Goal: Communication & Community: Answer question/provide support

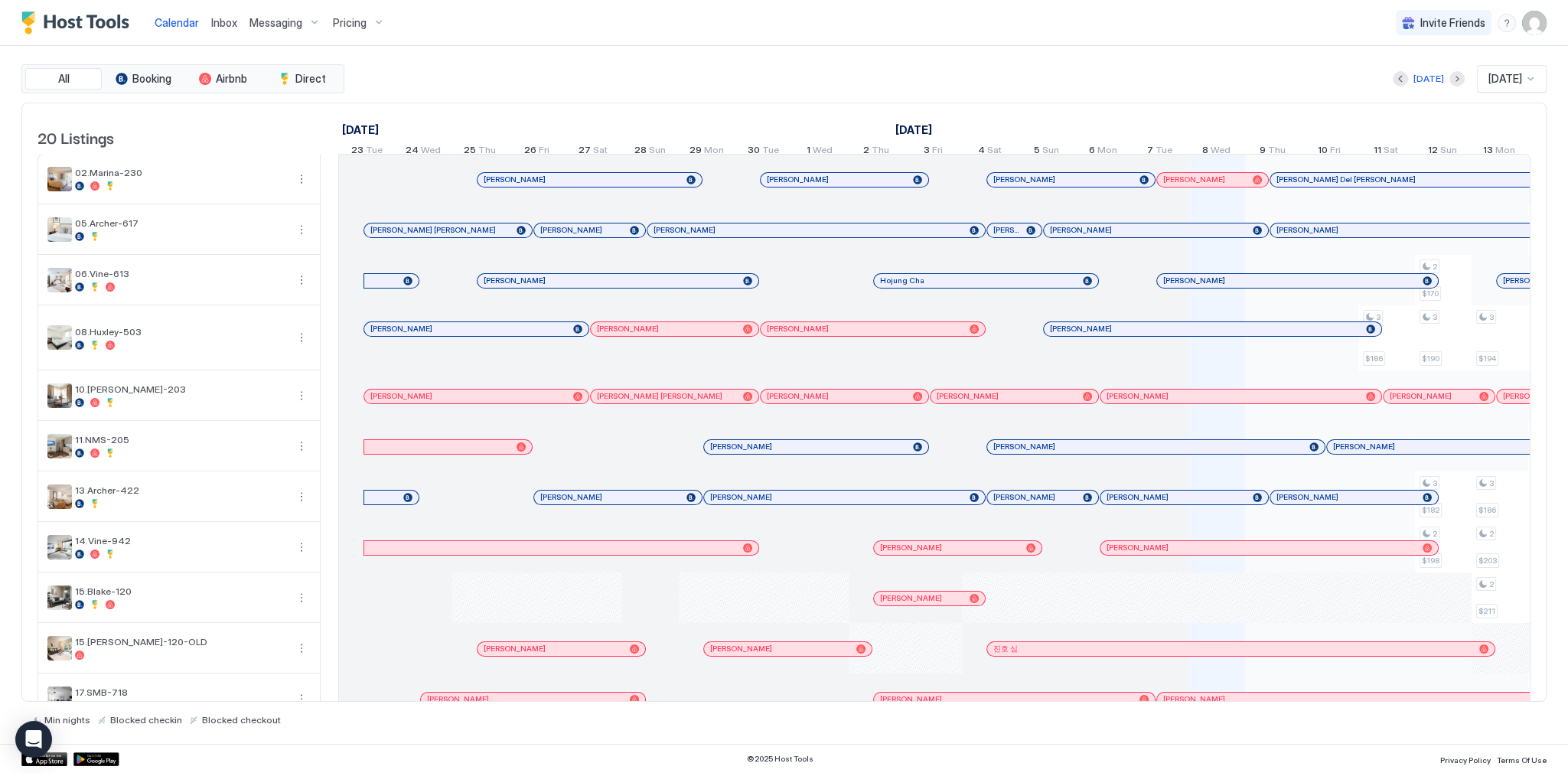
scroll to position [0, 851]
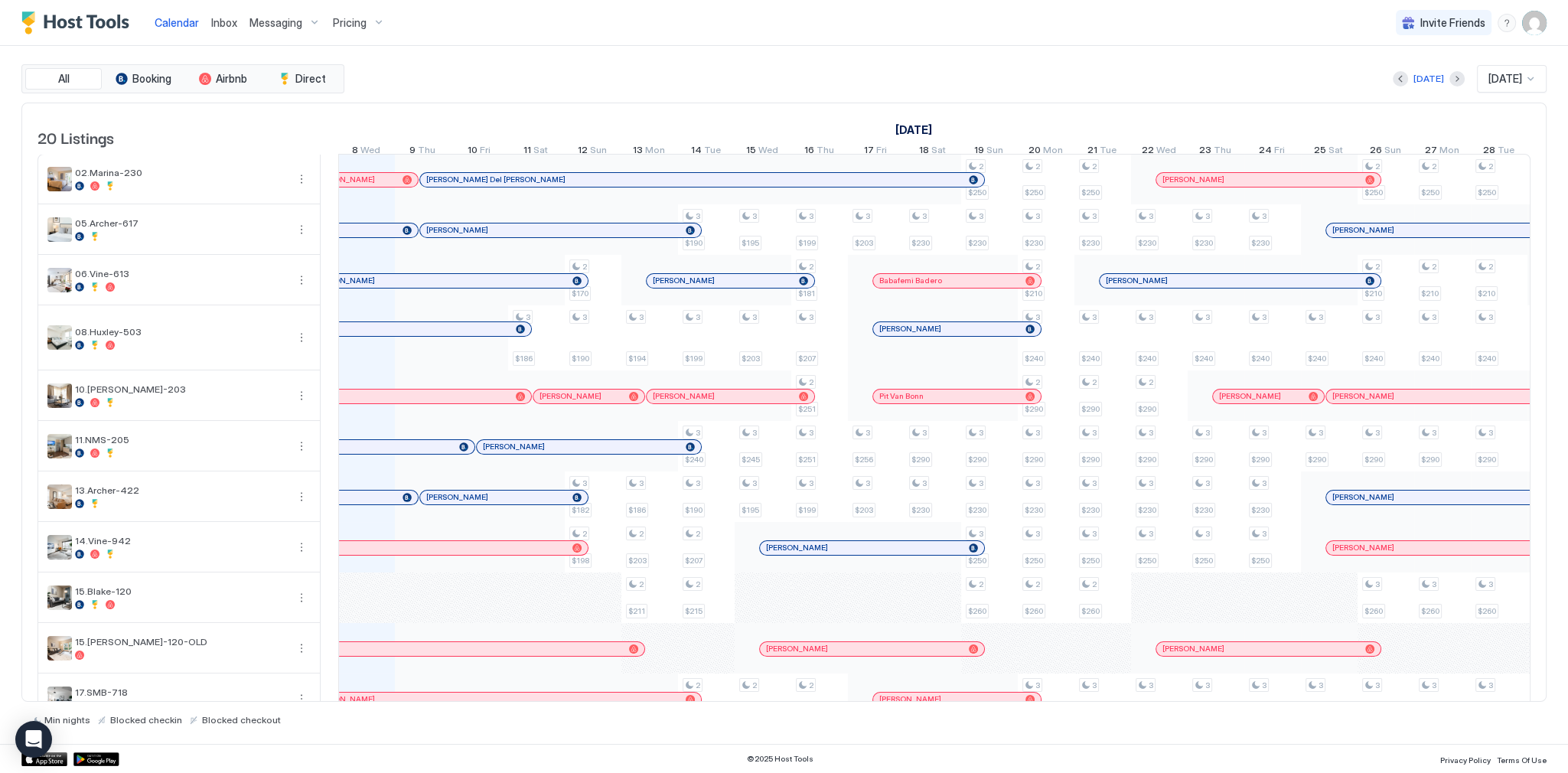
click at [443, 555] on div "[PERSON_NAME]" at bounding box center [419, 548] width 338 height 14
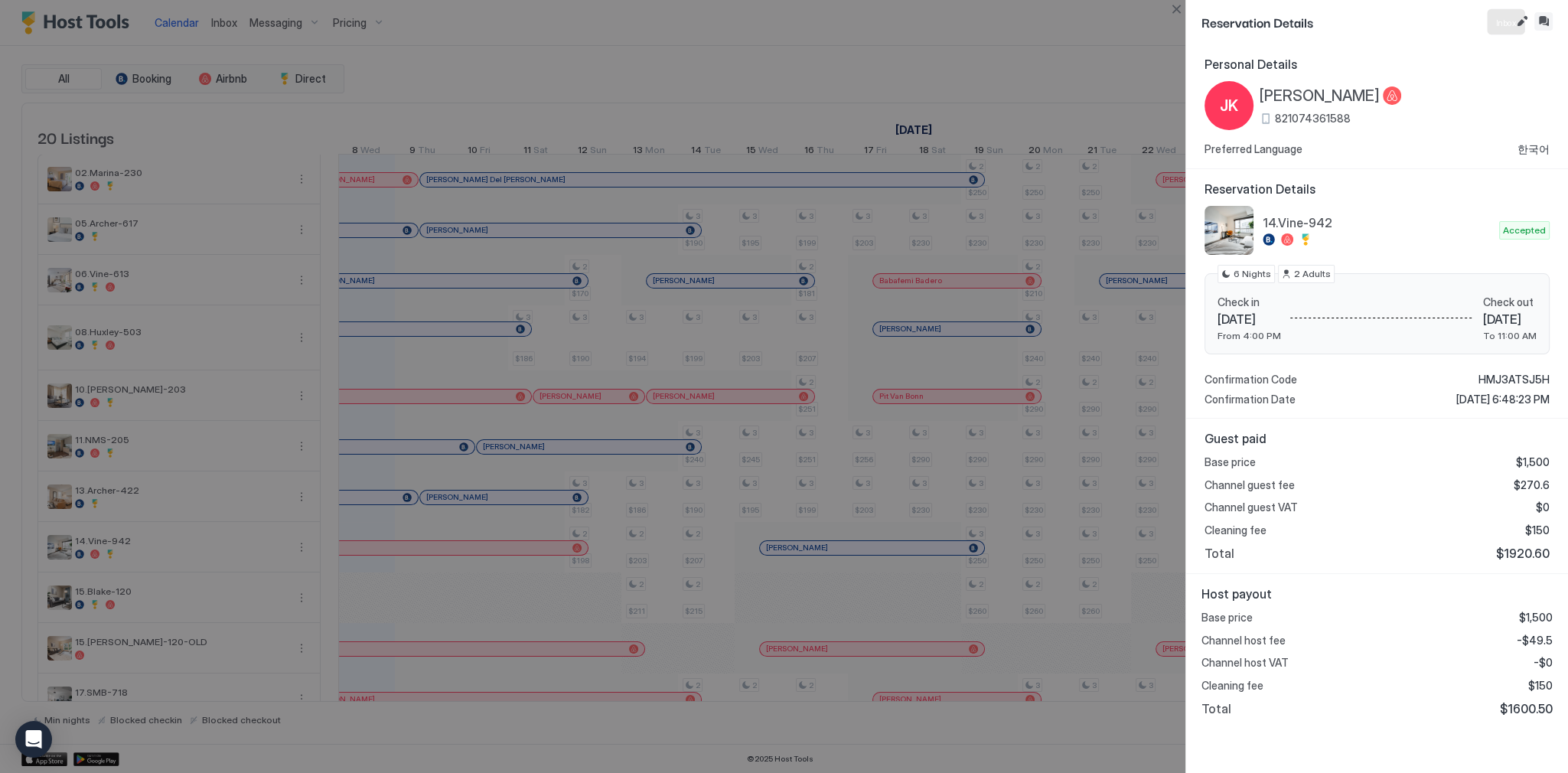
click at [1536, 22] on button "Inbox" at bounding box center [1543, 21] width 19 height 19
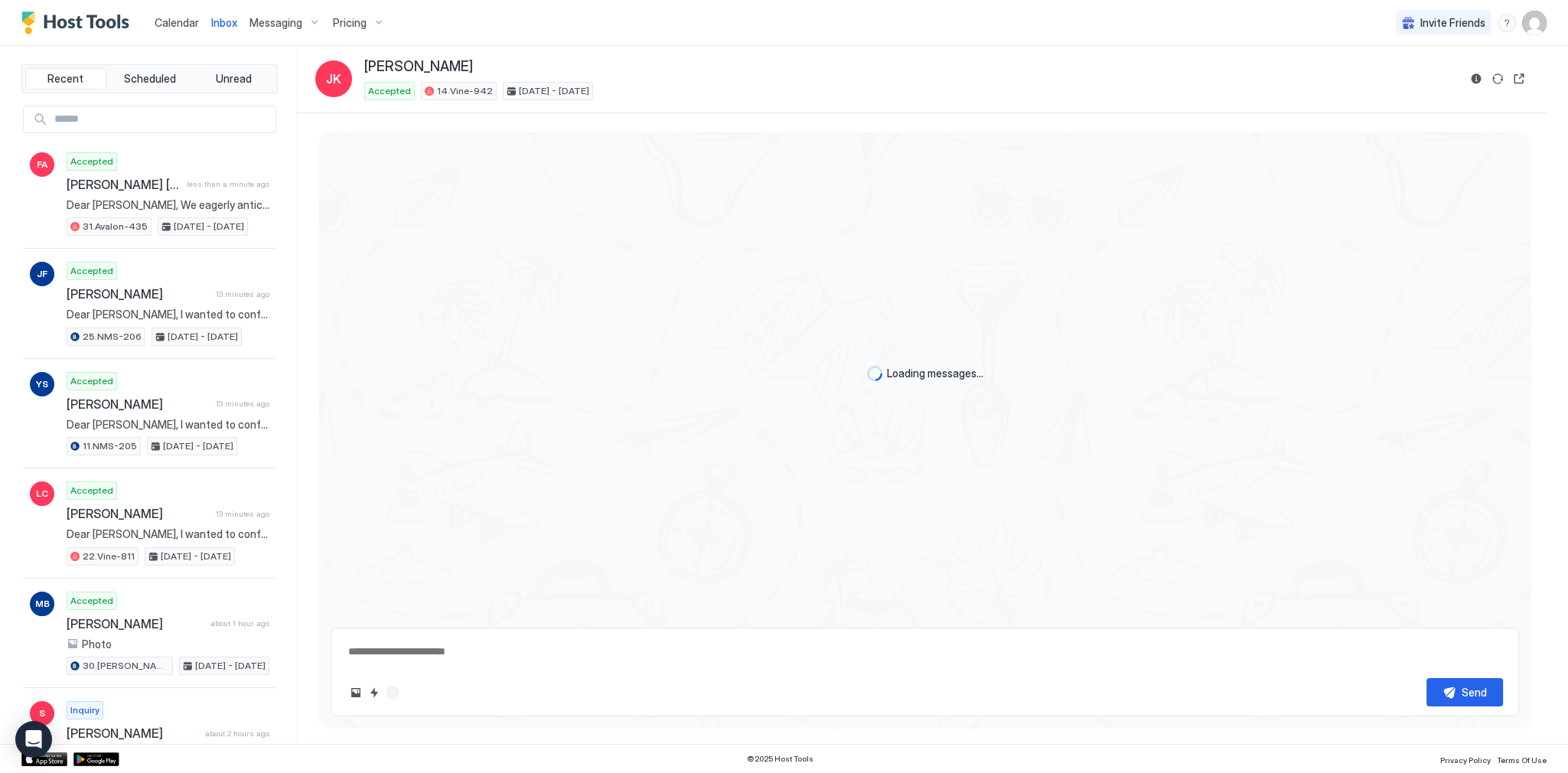
click at [625, 639] on textarea at bounding box center [925, 651] width 1156 height 28
paste textarea "**********"
type textarea "*"
type textarea "**********"
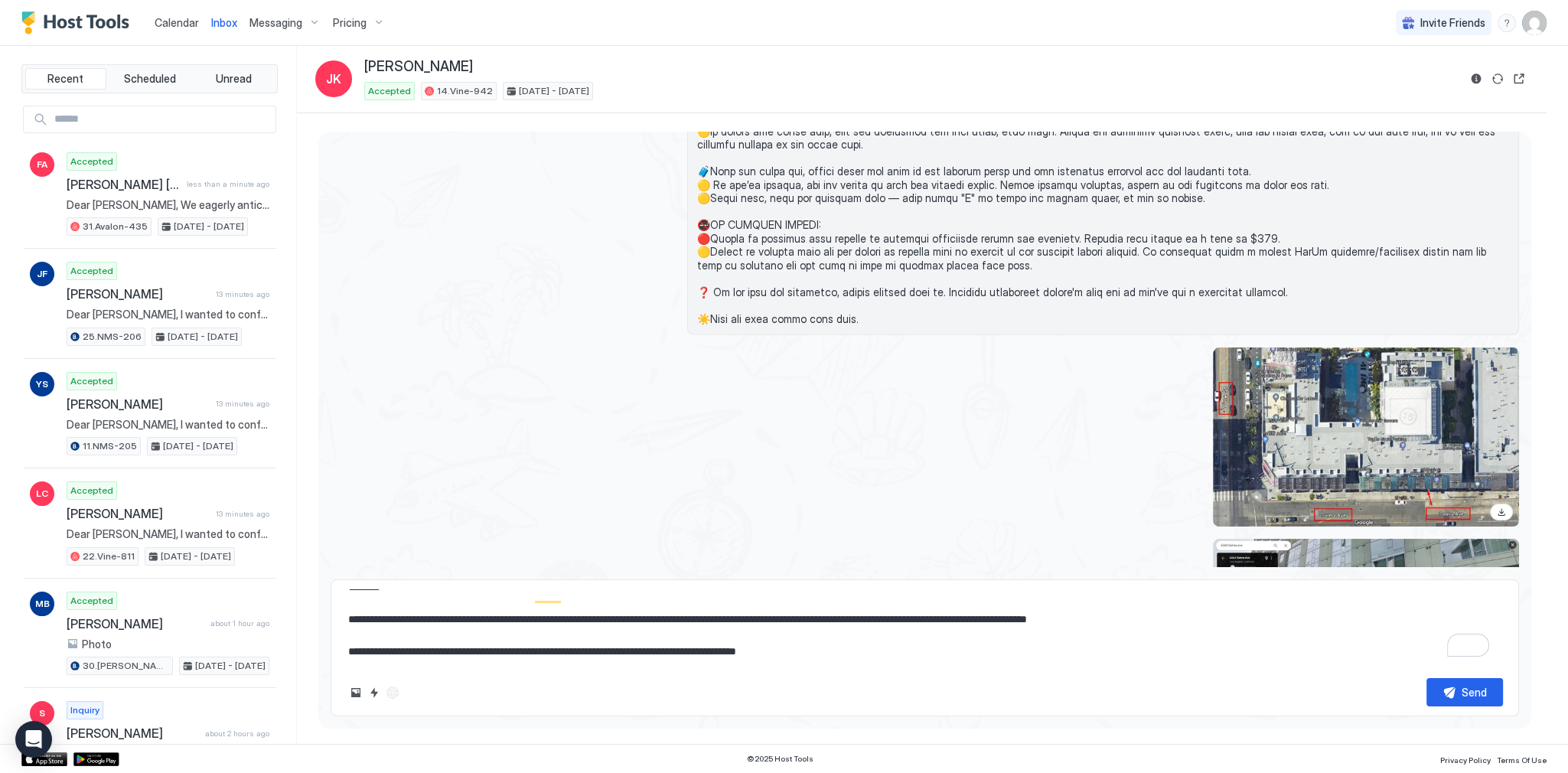
scroll to position [40, 0]
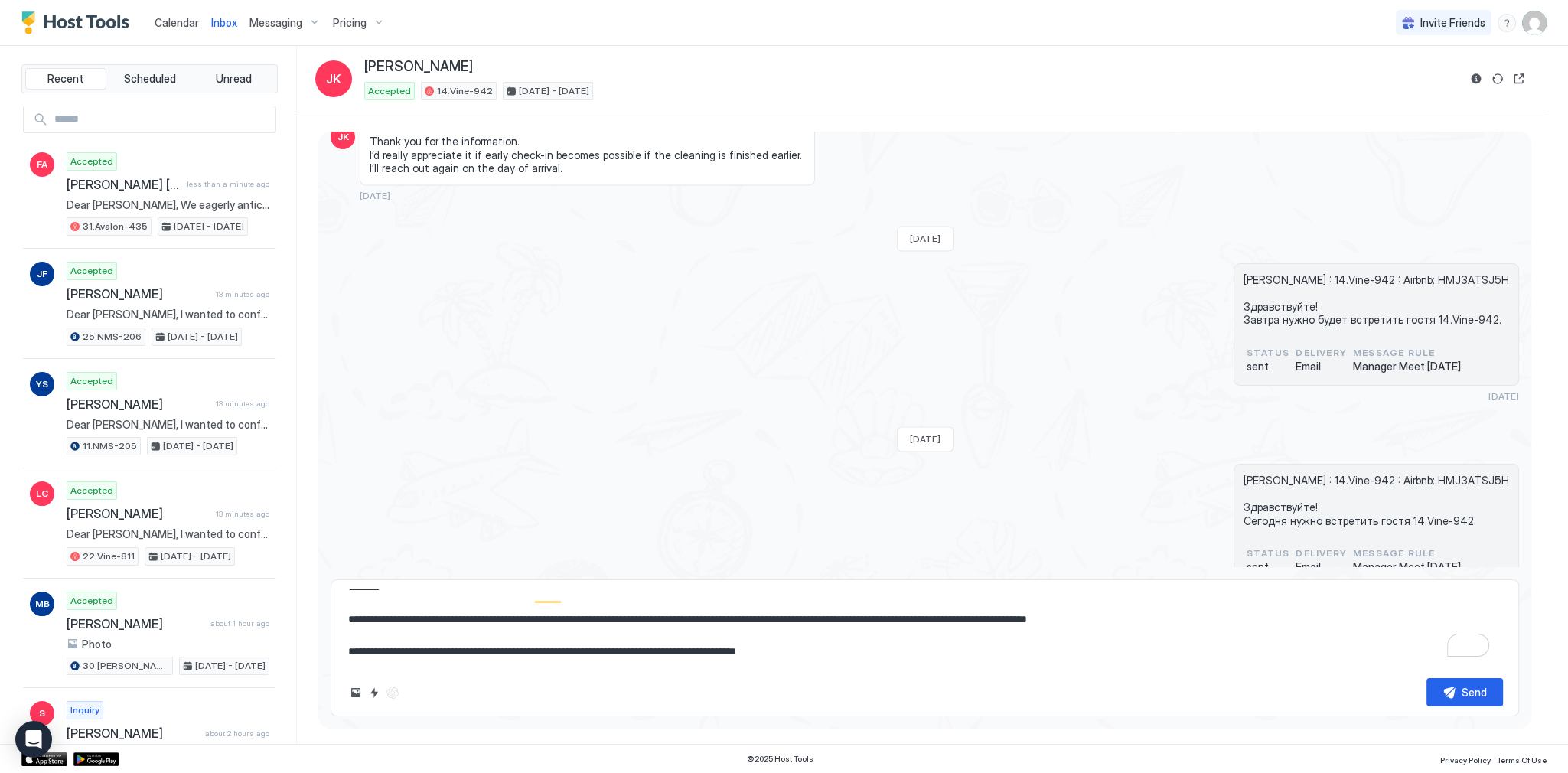
type textarea "*"
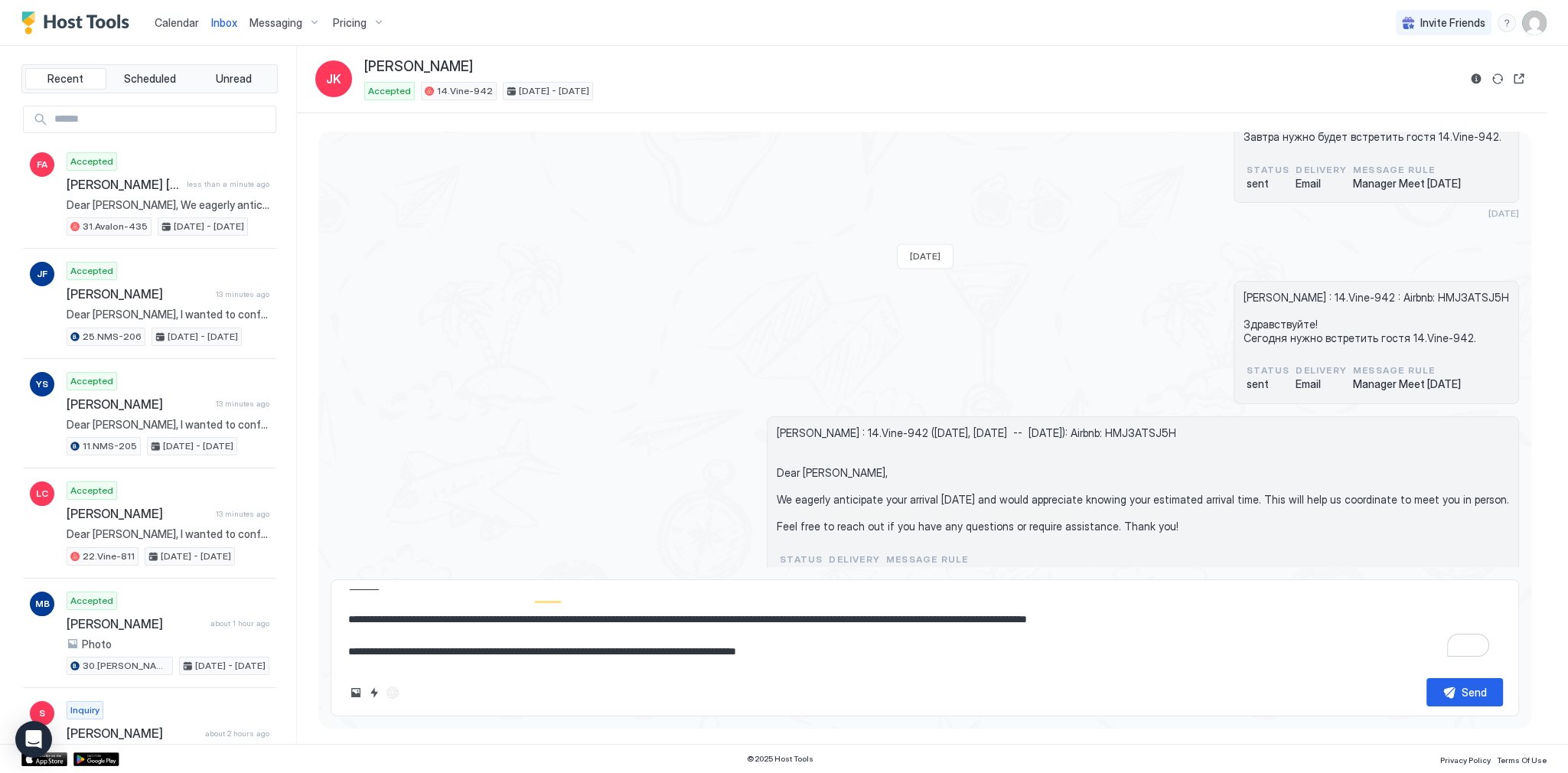
scroll to position [3242, 0]
type textarea "**********"
click at [853, 482] on span "Jeonghoon Kweon : 14.Vine-942 (today, October 6th -- Sun, October 12th): Airbnb…" at bounding box center [1142, 479] width 732 height 108
click at [858, 478] on span "Jeonghoon Kweon : 14.Vine-942 (today, October 6th -- Sun, October 12th): Airbnb…" at bounding box center [1142, 479] width 732 height 108
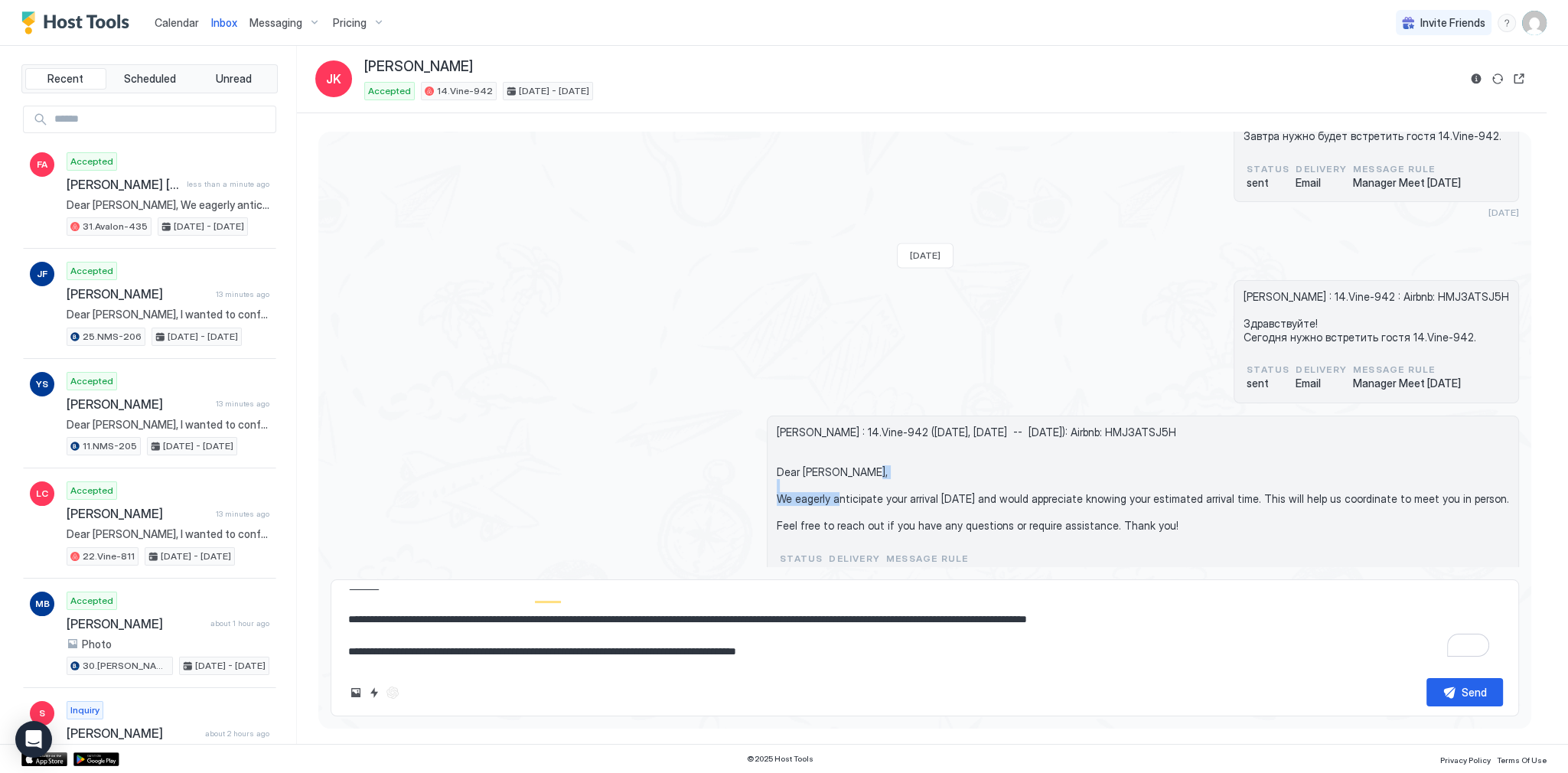
click at [858, 478] on span "Jeonghoon Kweon : 14.Vine-942 (today, October 6th -- Sun, October 12th): Airbnb…" at bounding box center [1142, 479] width 732 height 108
copy span "Dear Jeonghoon,"
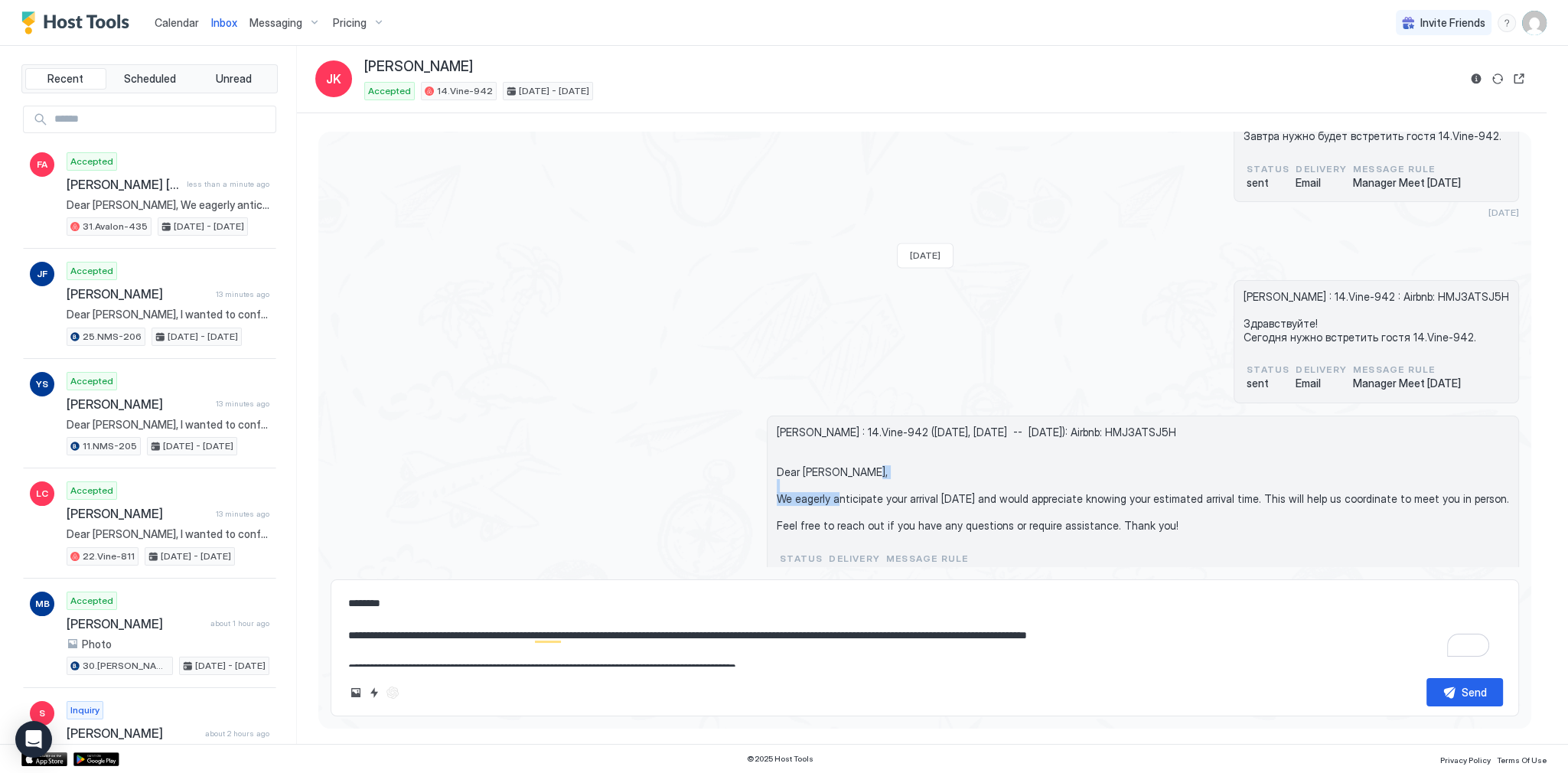
scroll to position [0, 0]
click at [179, 21] on span "Calendar" at bounding box center [176, 22] width 44 height 13
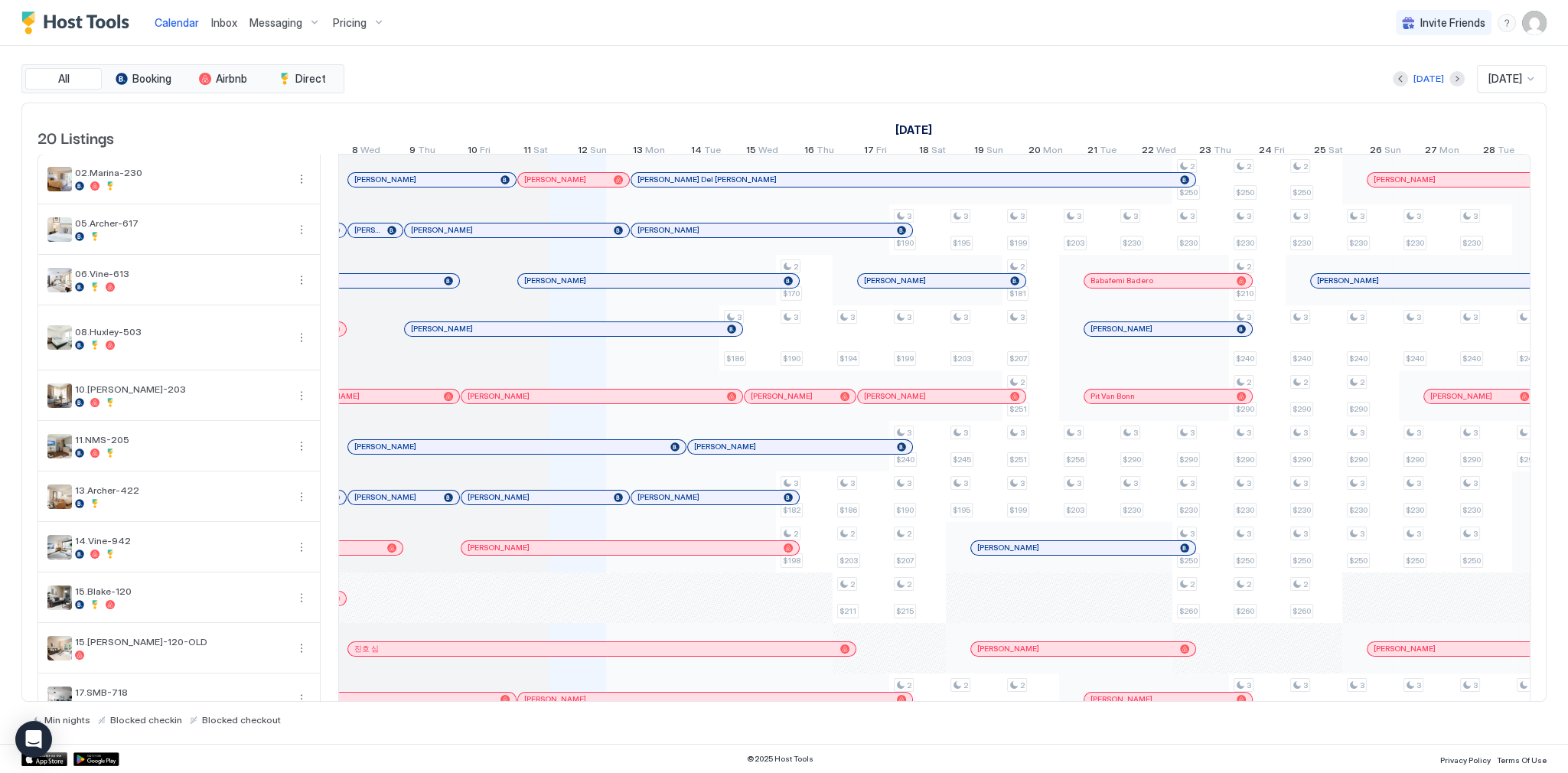
scroll to position [0, 606]
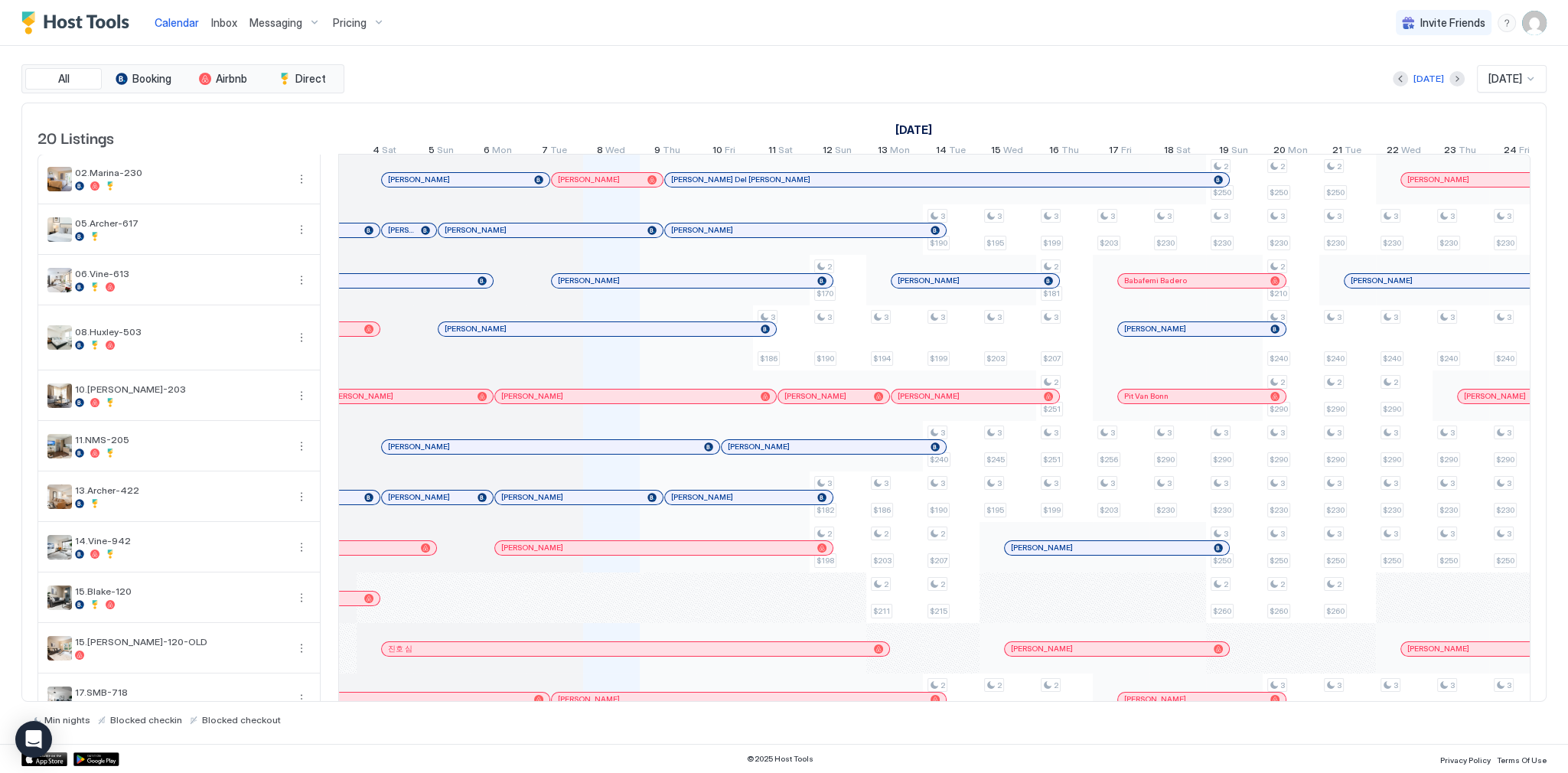
click at [614, 654] on div "진호 심" at bounding box center [628, 648] width 479 height 10
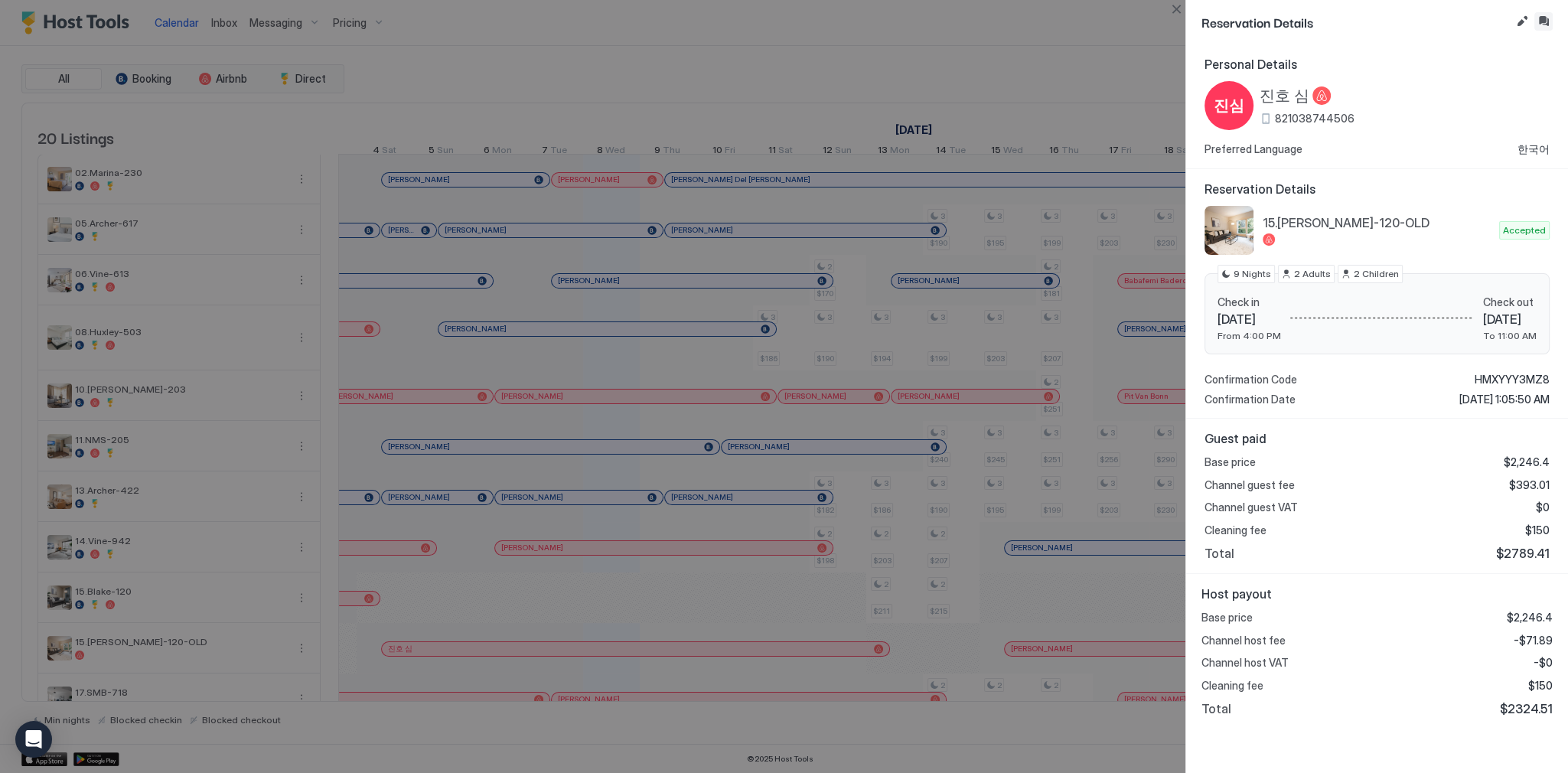
click at [1546, 27] on button "Inbox" at bounding box center [1543, 21] width 19 height 19
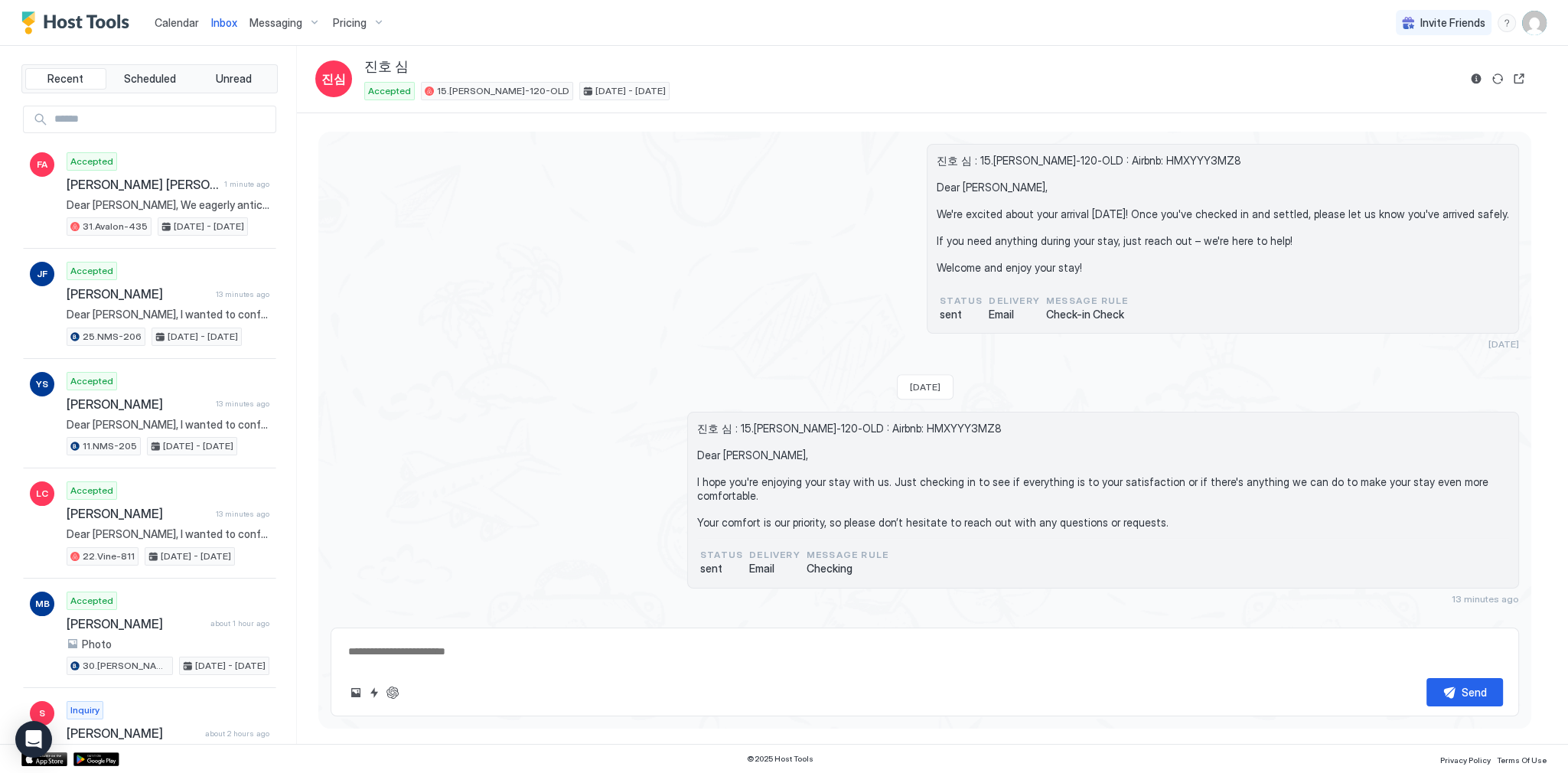
click at [680, 643] on textarea at bounding box center [925, 651] width 1156 height 28
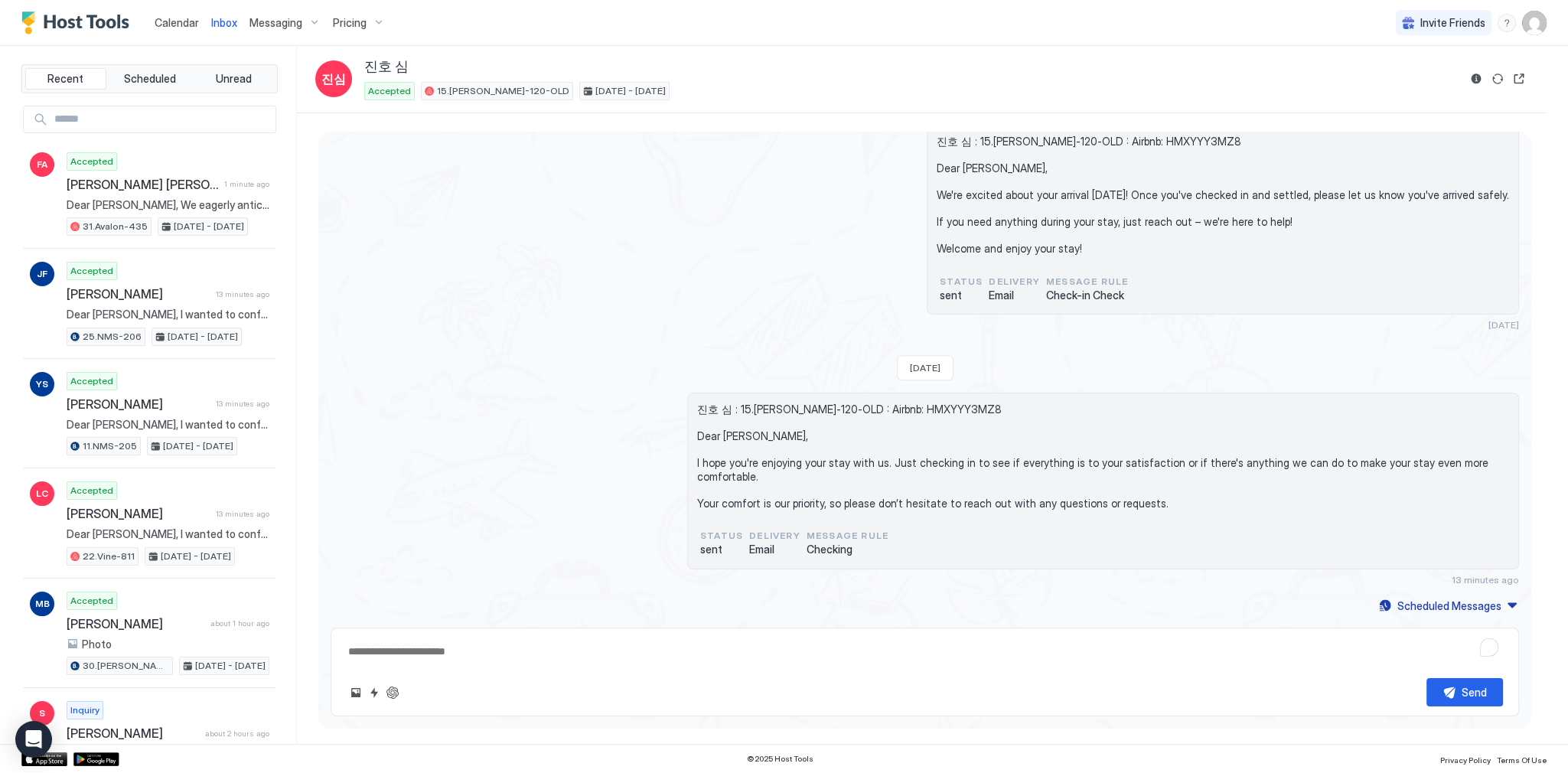
paste textarea "**********"
type textarea "*"
type textarea "**********"
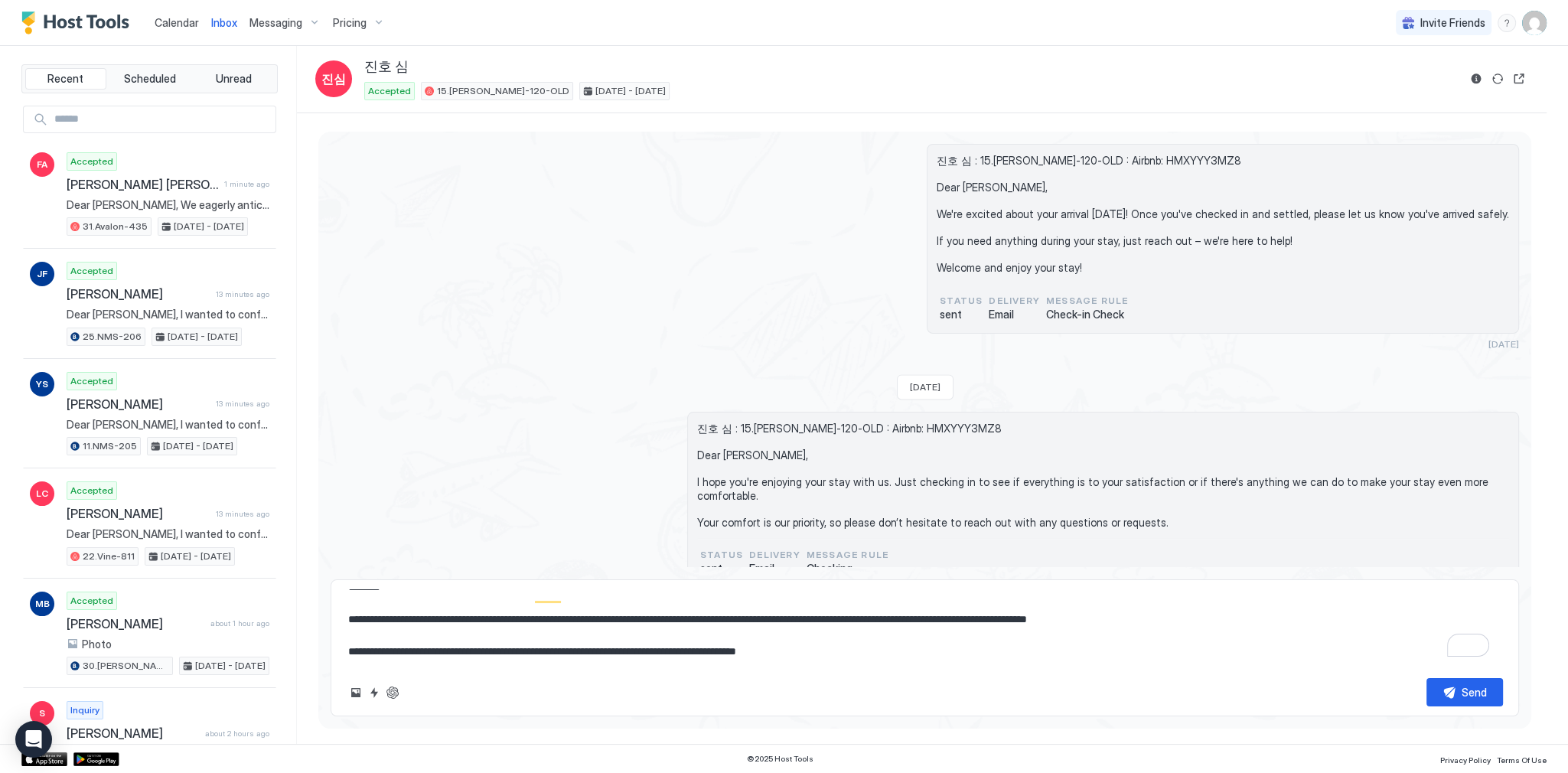
click at [1044, 610] on textarea "**********" at bounding box center [925, 628] width 1156 height 77
type textarea "*"
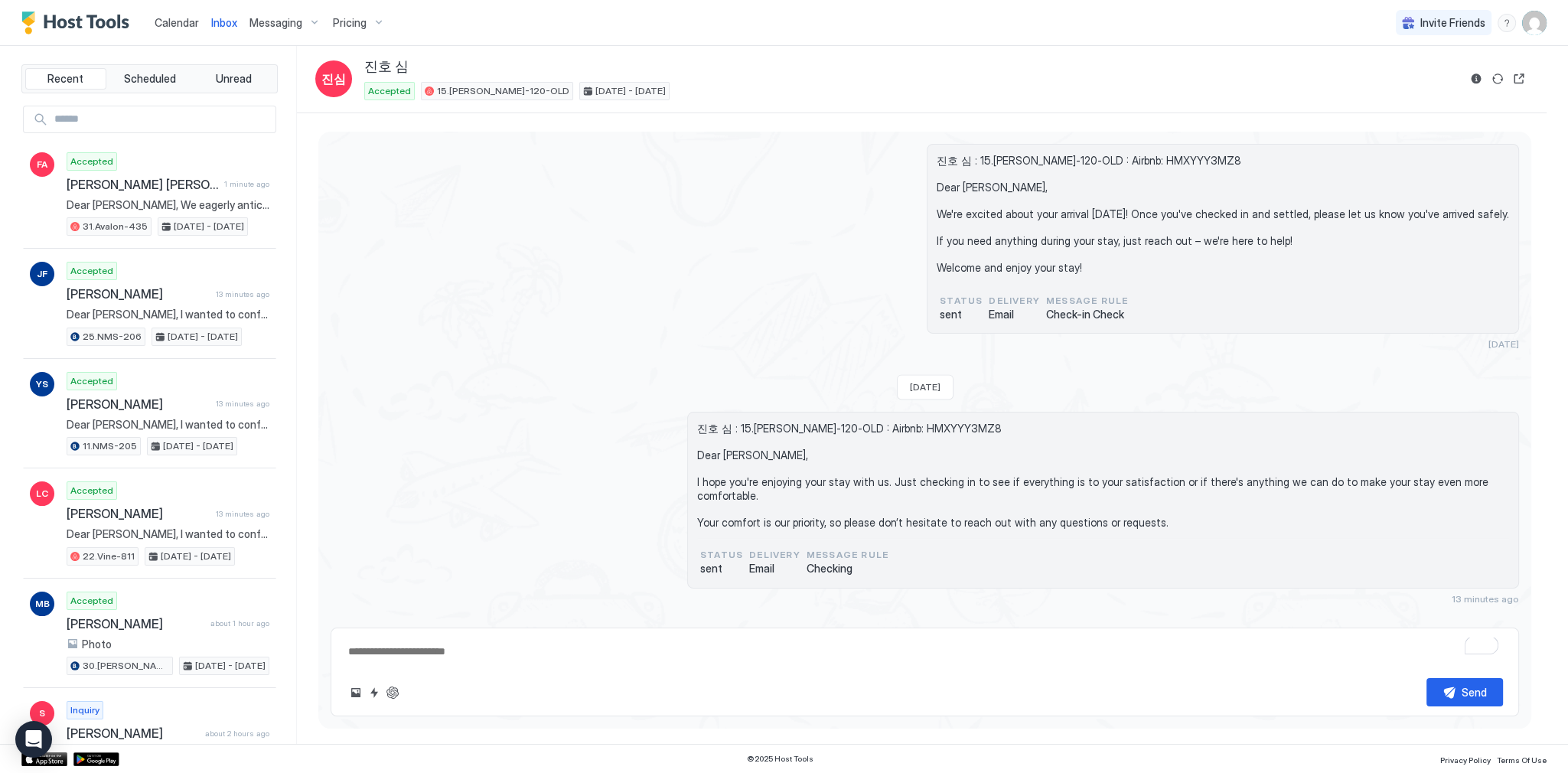
click at [768, 654] on textarea "To enrich screen reader interactions, please activate Accessibility in Grammarl…" at bounding box center [925, 651] width 1156 height 28
paste textarea "**********"
type textarea "**********"
type textarea "*"
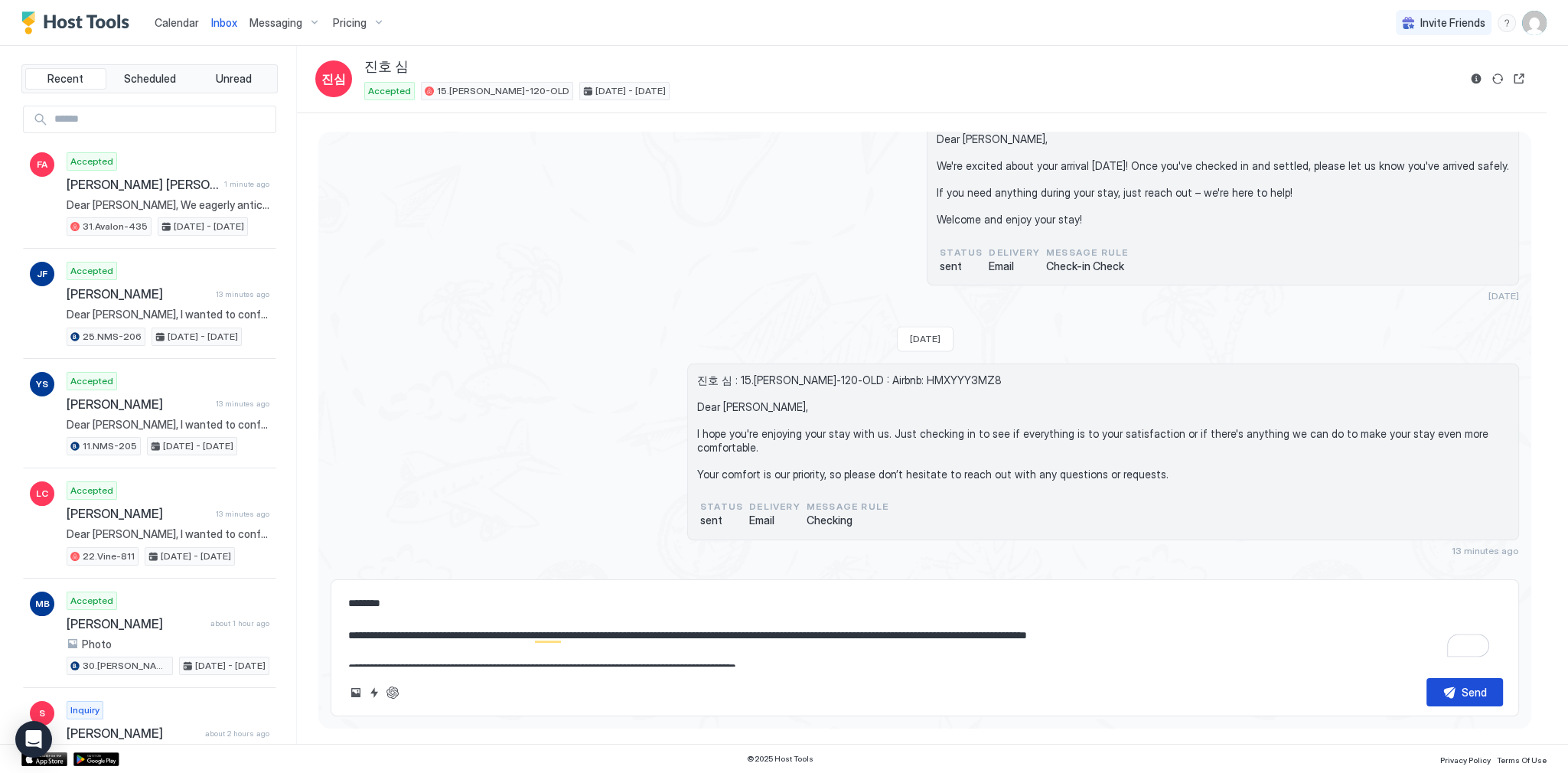
type textarea "**********"
click at [1451, 694] on button "Send" at bounding box center [1465, 692] width 77 height 28
type textarea "*"
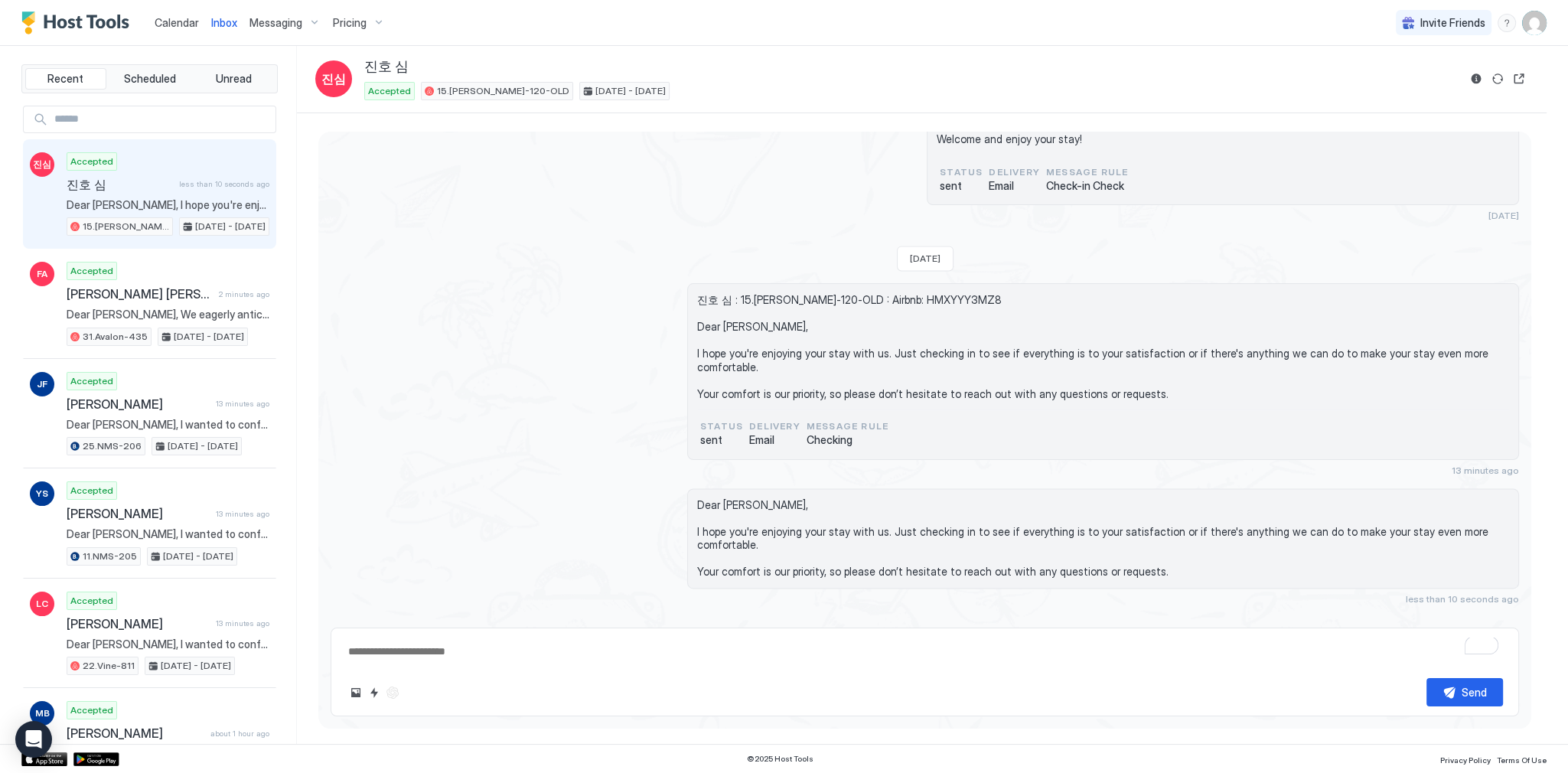
click at [177, 29] on link "Calendar" at bounding box center [176, 22] width 44 height 16
click at [178, 29] on link "Calendar" at bounding box center [176, 22] width 44 height 16
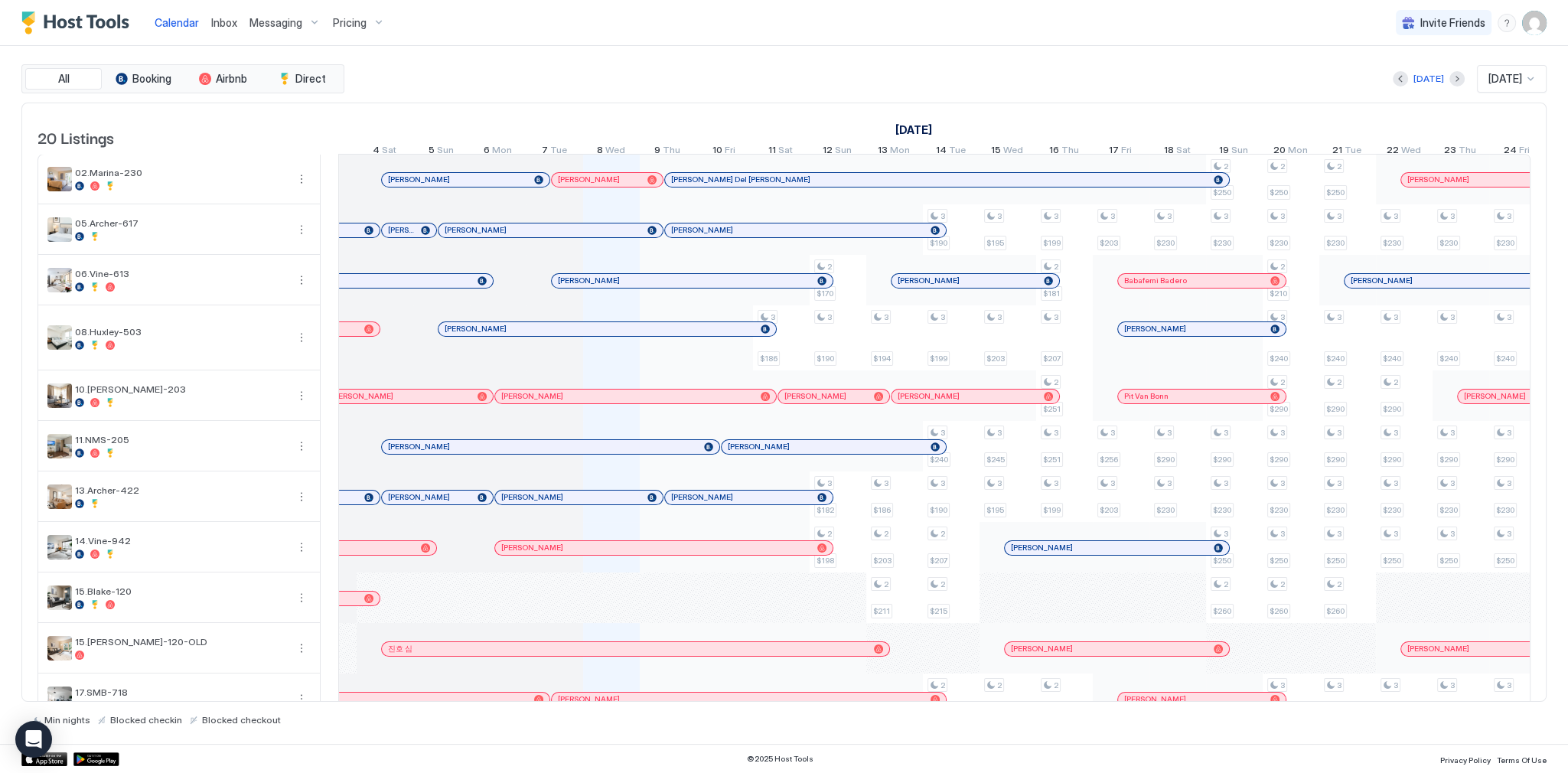
click at [582, 463] on div at bounding box center [554, 446] width 56 height 50
click at [588, 454] on div "[PERSON_NAME]" at bounding box center [550, 447] width 338 height 14
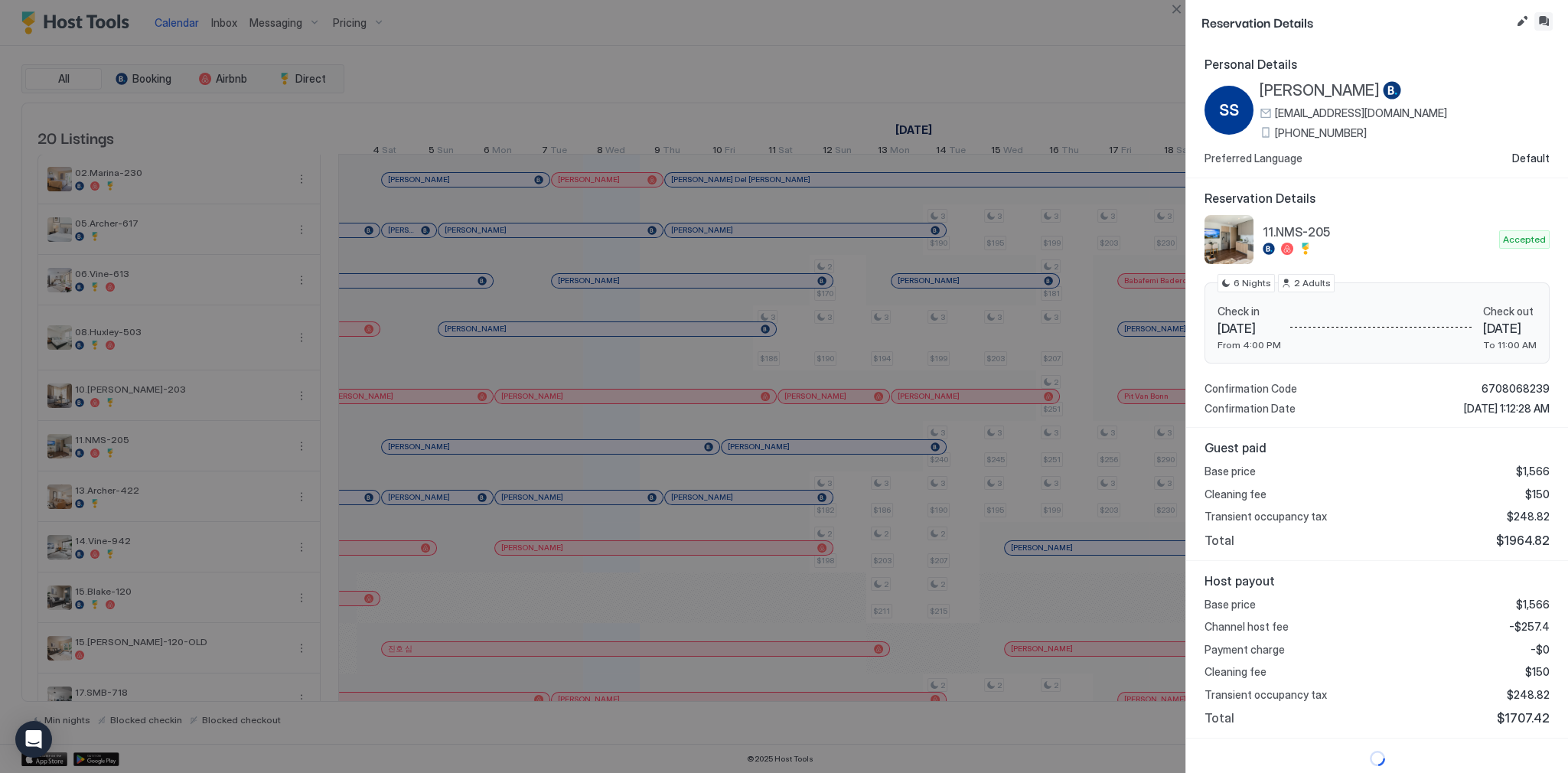
click at [1546, 20] on button "Inbox" at bounding box center [1543, 21] width 19 height 19
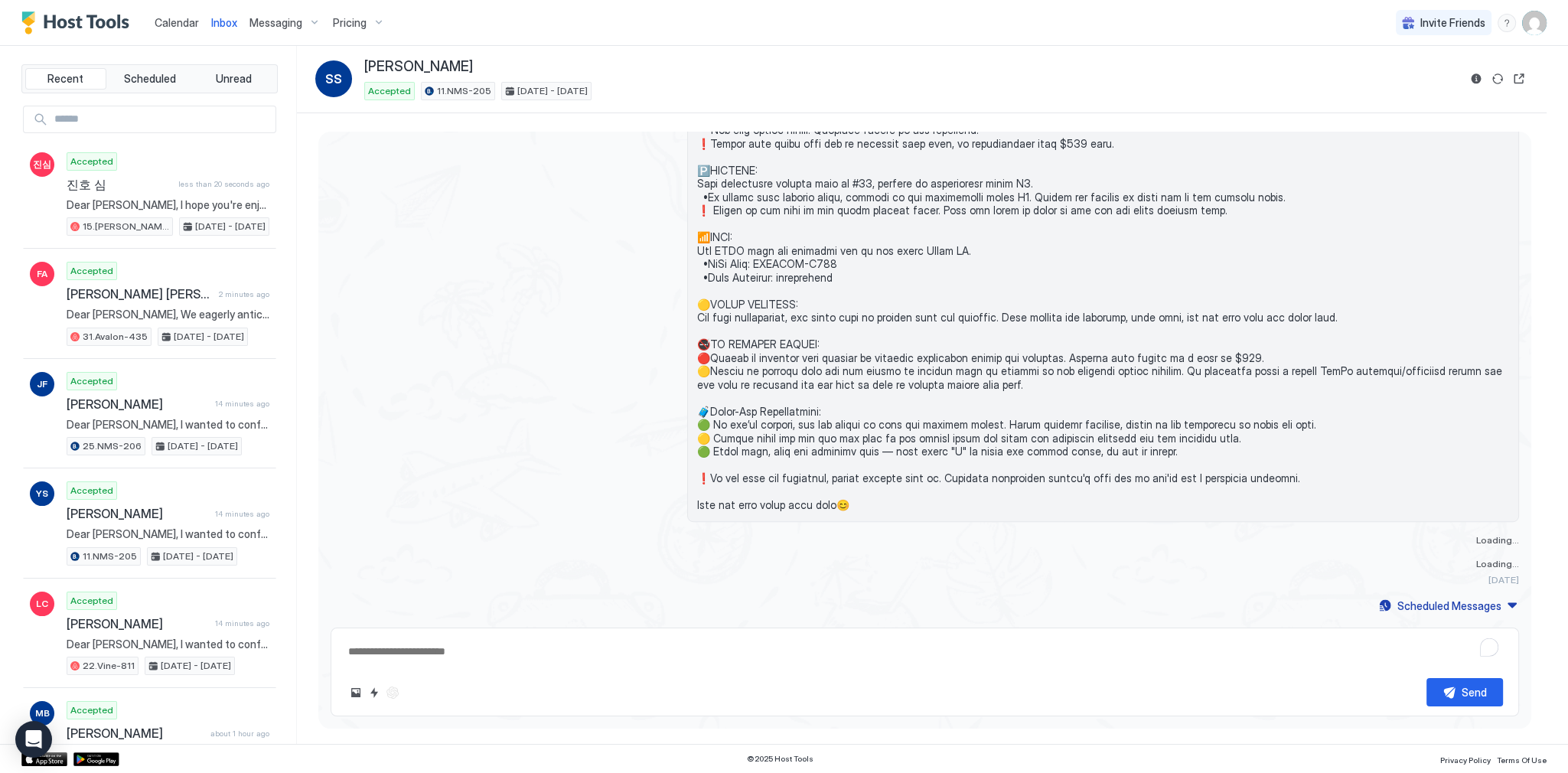
click at [692, 646] on textarea "To enrich screen reader interactions, please activate Accessibility in Grammarl…" at bounding box center [925, 651] width 1156 height 28
paste textarea "**********"
type textarea "*"
type textarea "**********"
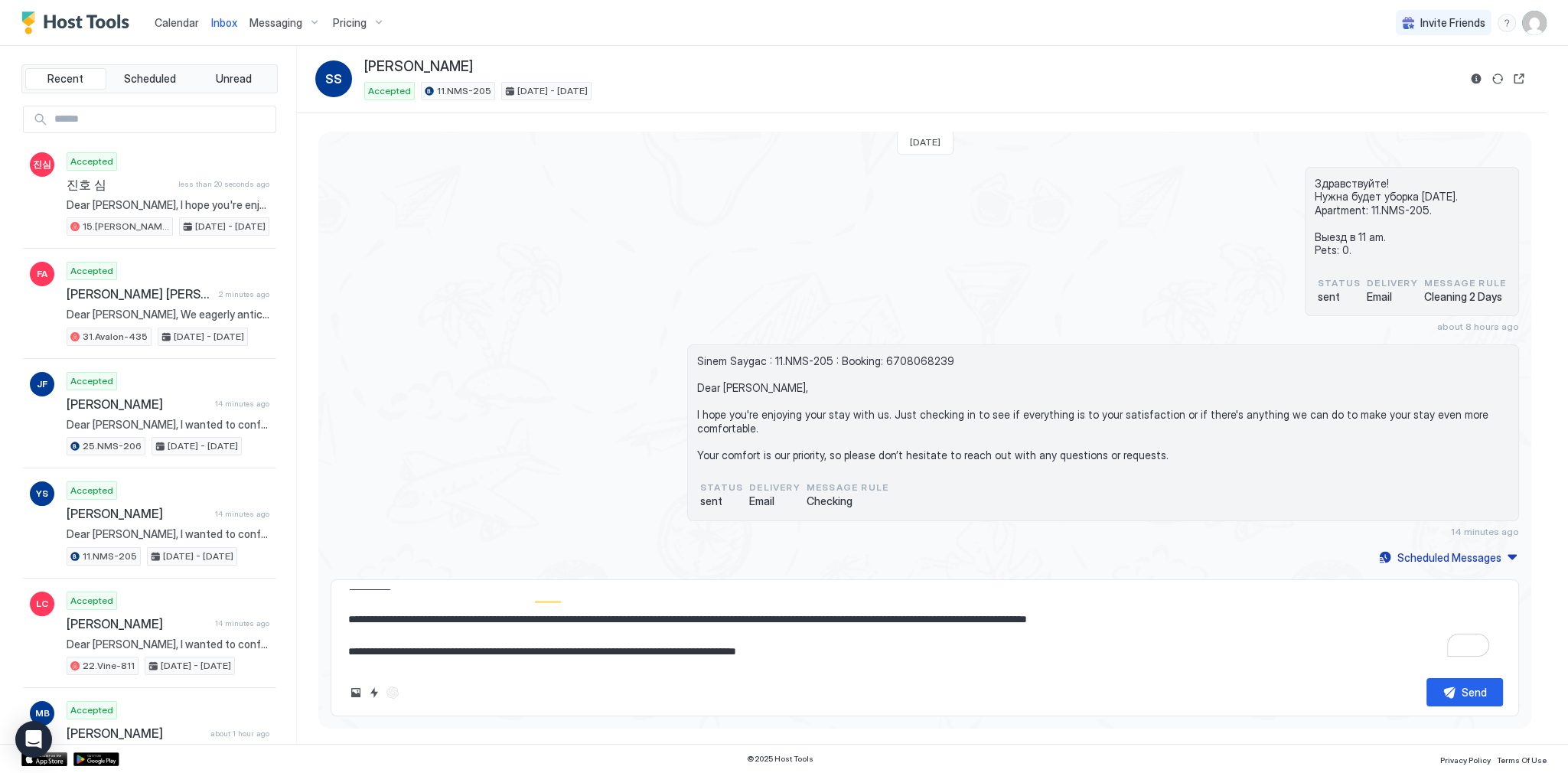
type textarea "*"
type textarea "**********"
click at [1475, 696] on div "Send" at bounding box center [1475, 692] width 26 height 16
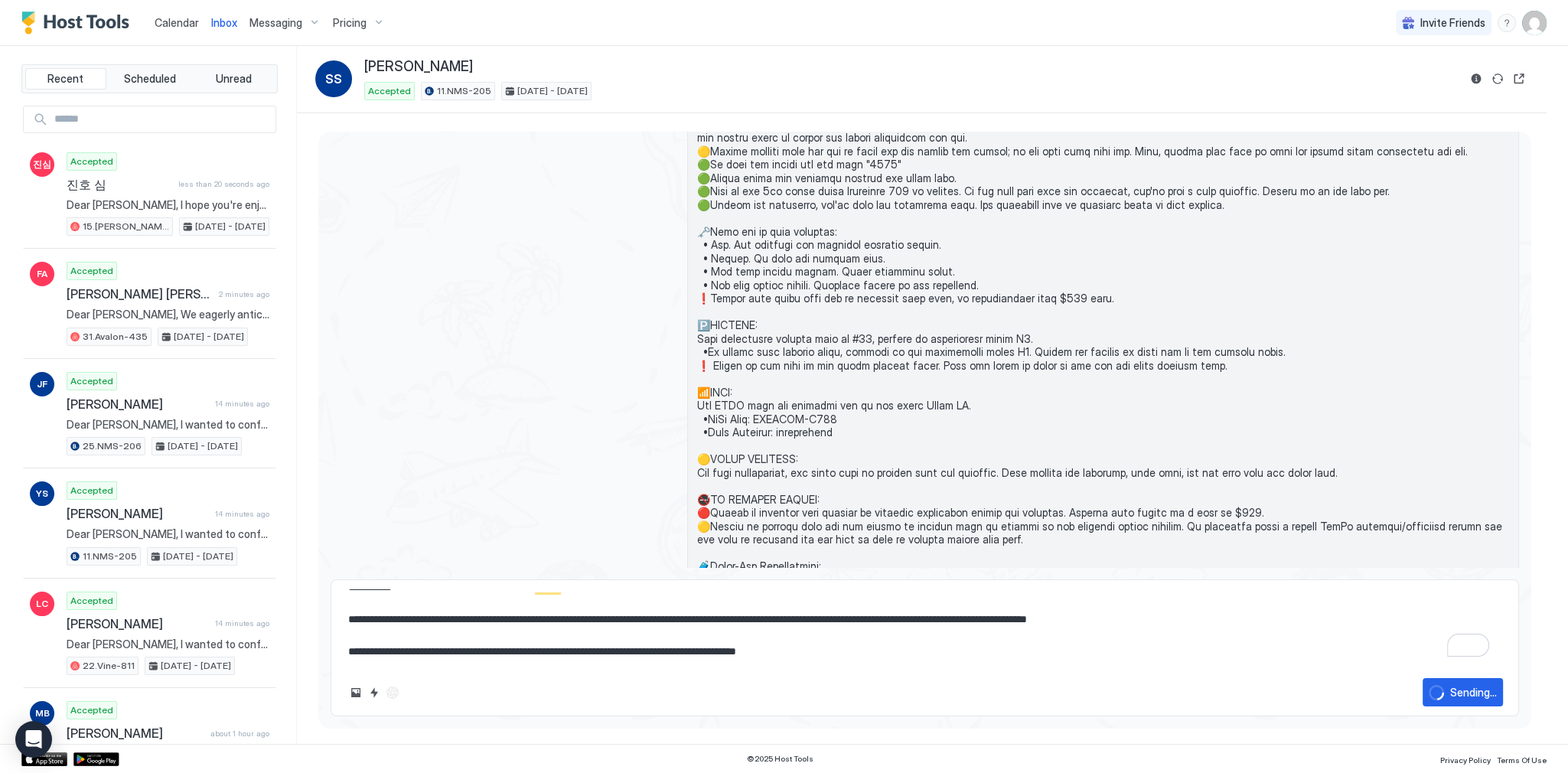
type textarea "*"
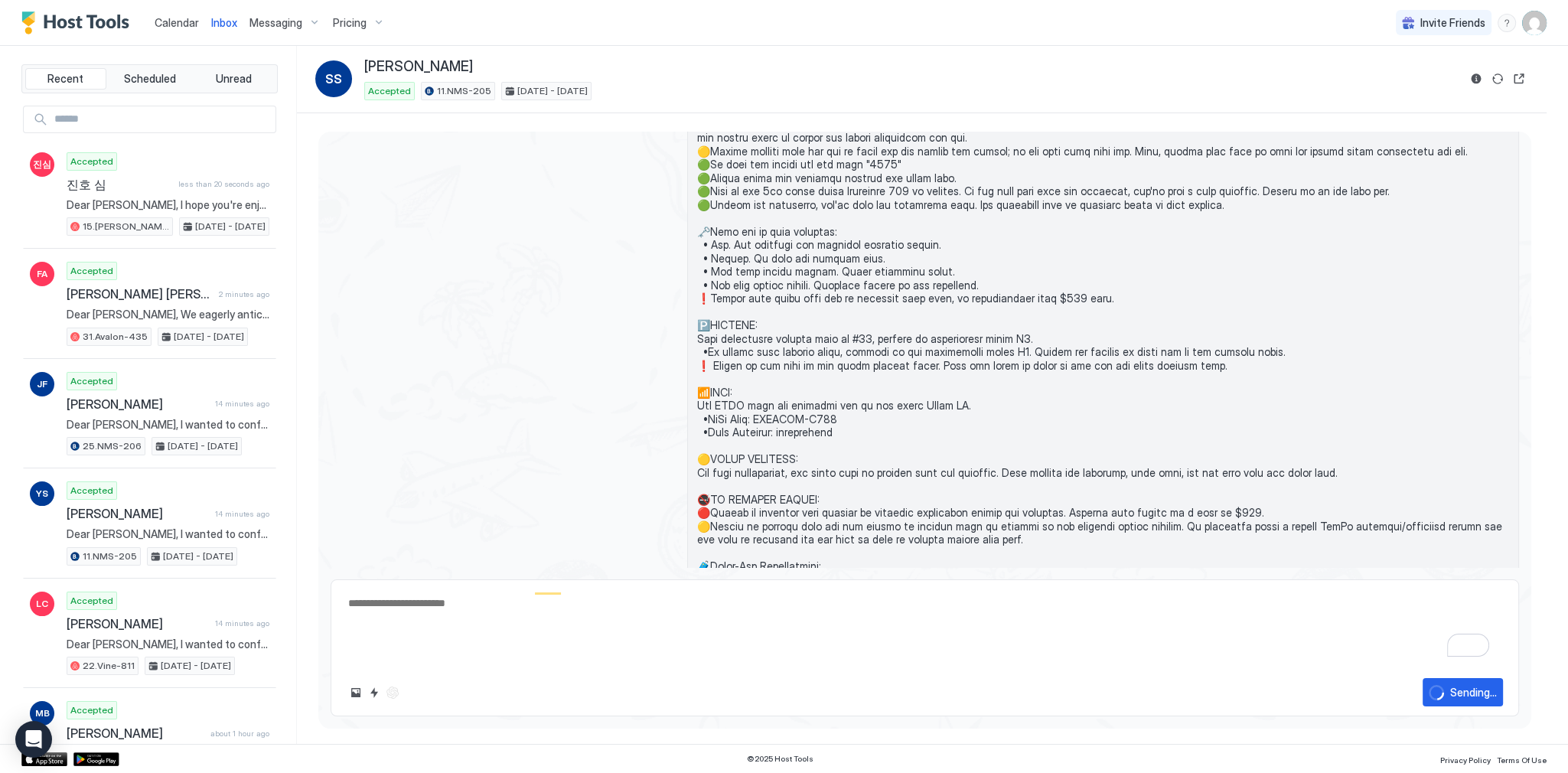
type textarea "*"
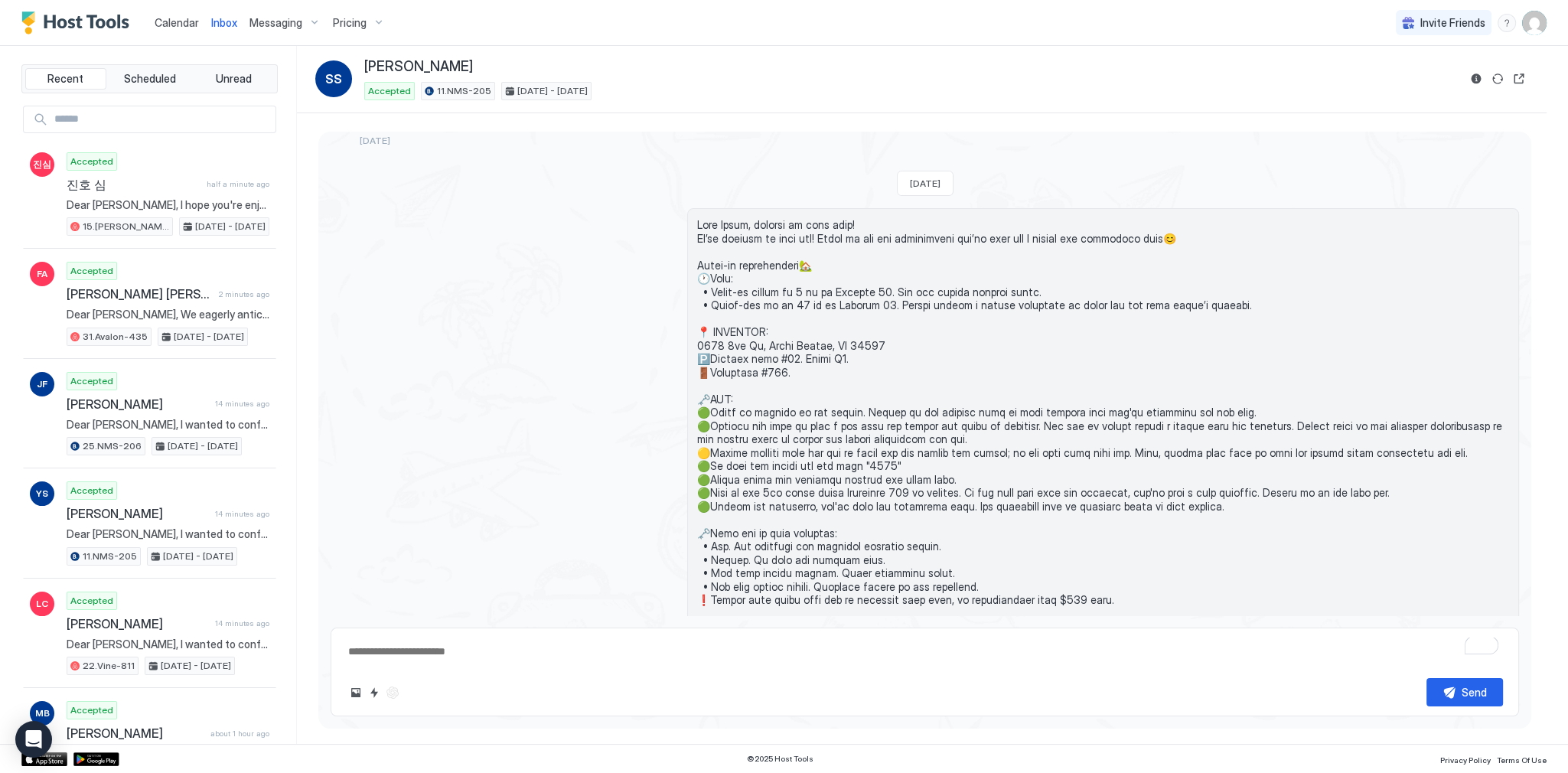
click at [854, 375] on span at bounding box center [1103, 592] width 812 height 750
click at [183, 28] on link "Calendar" at bounding box center [176, 22] width 44 height 16
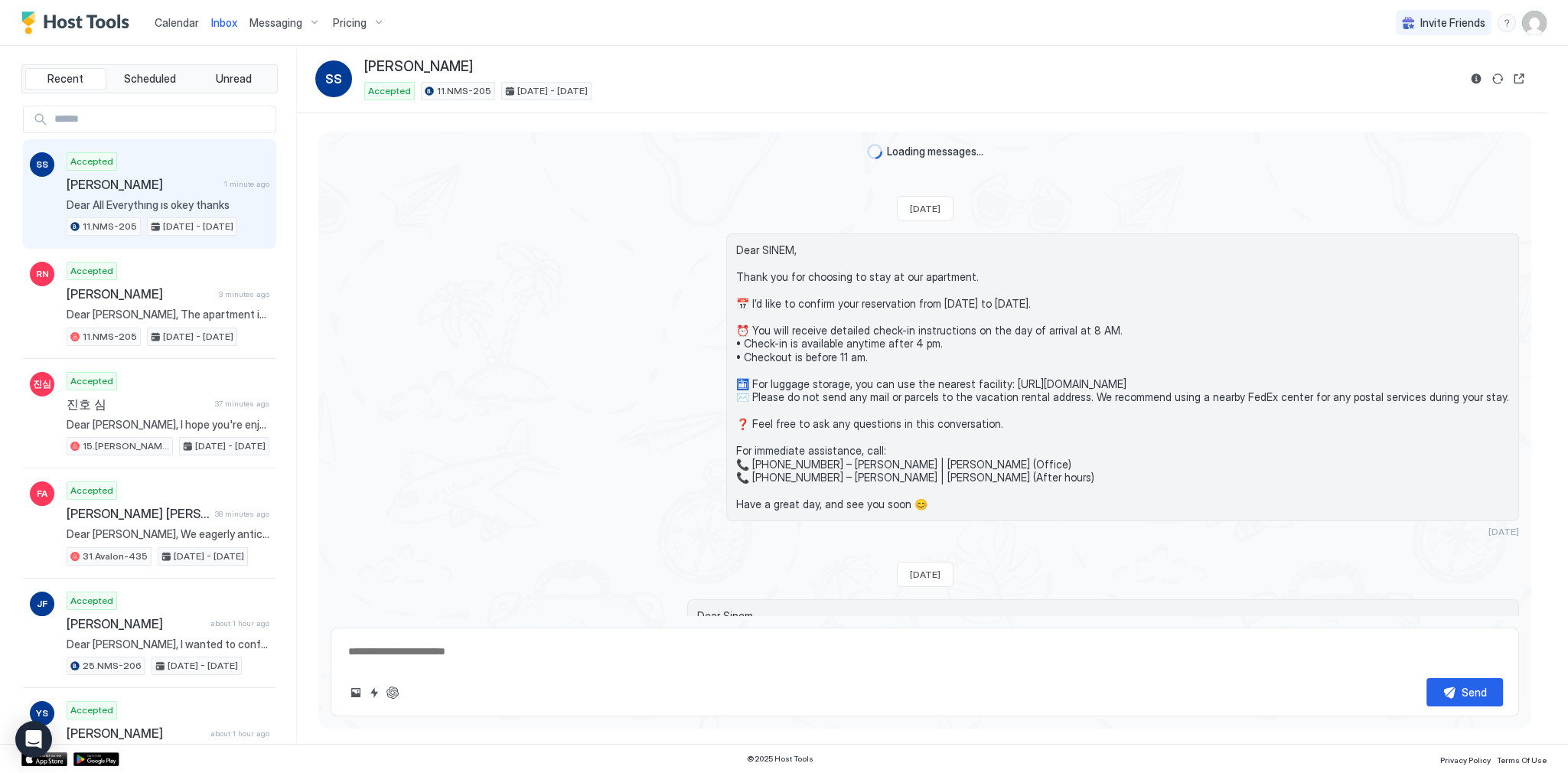
scroll to position [2709, 0]
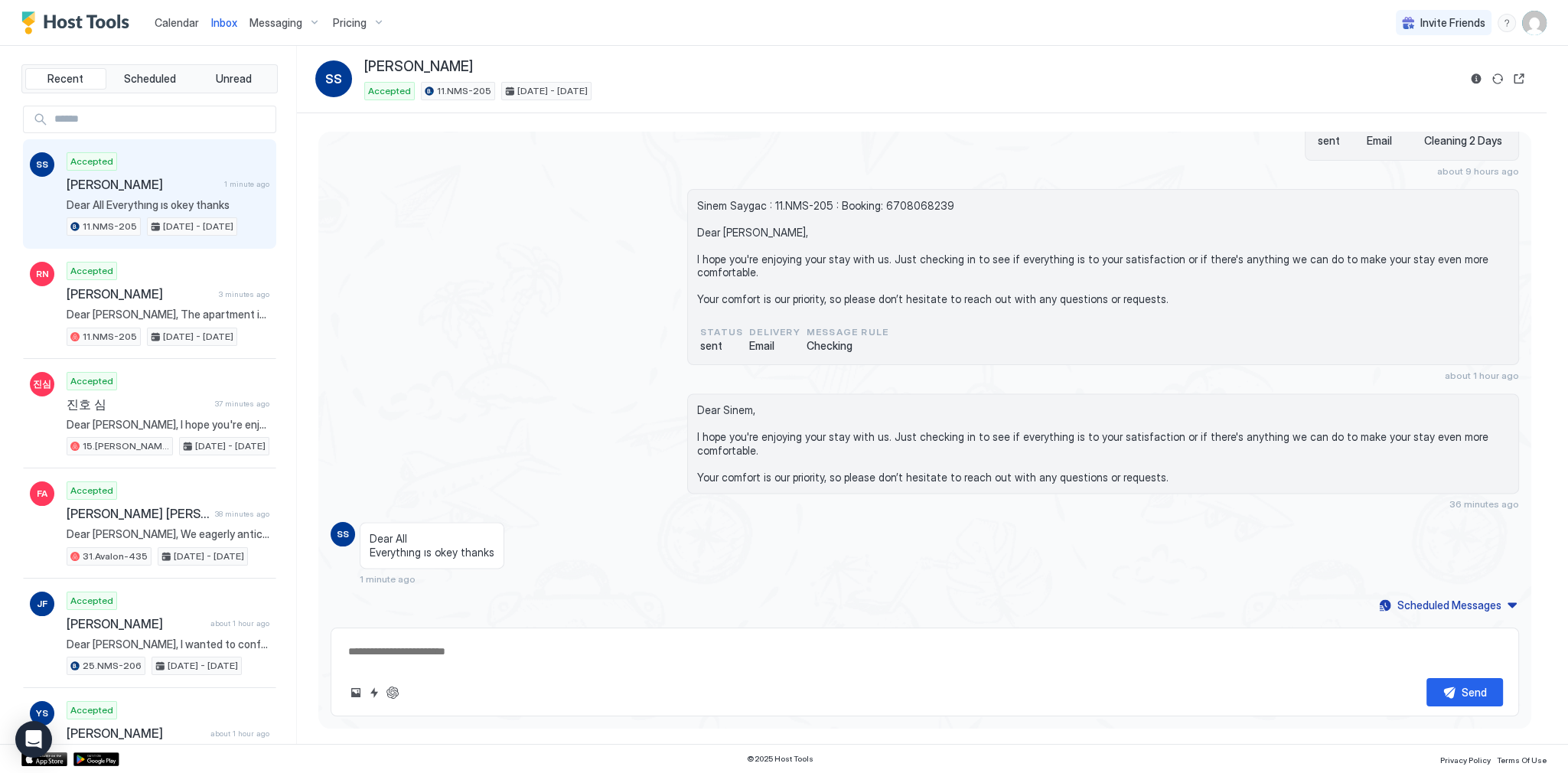
type textarea "*"
click at [183, 31] on link "Calendar" at bounding box center [176, 22] width 44 height 16
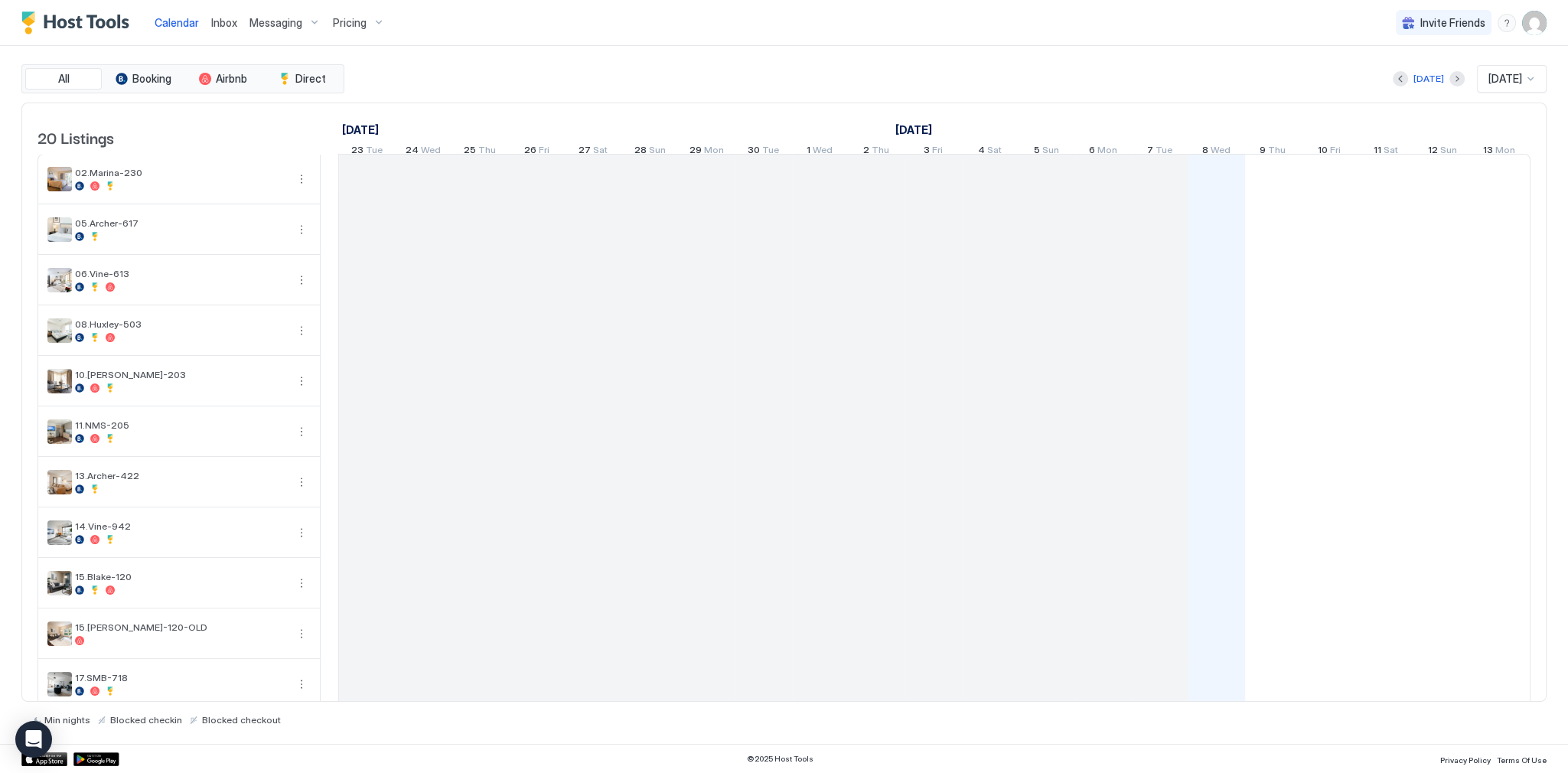
scroll to position [0, 851]
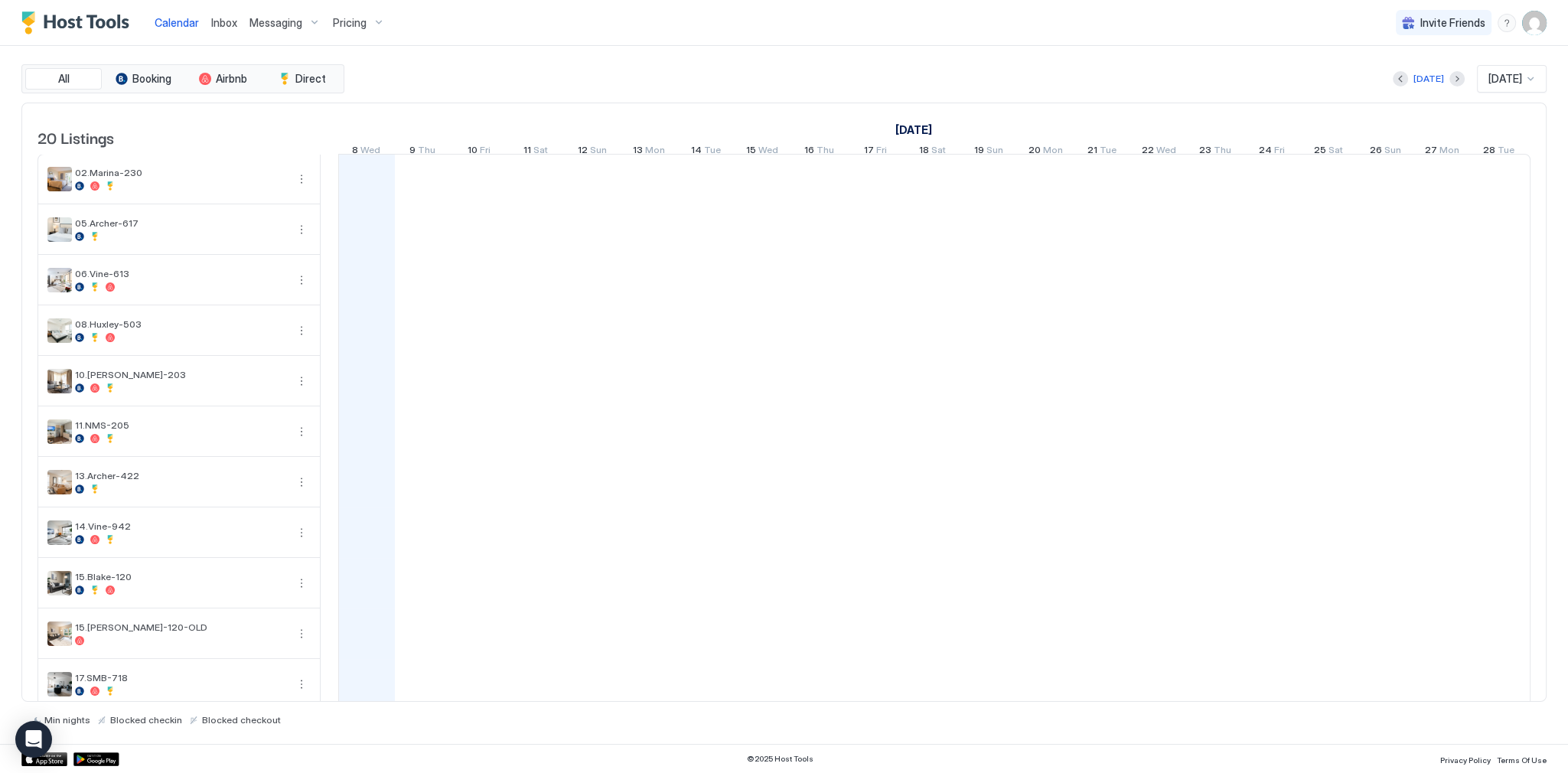
click at [879, 40] on div "Calendar Inbox Messaging Pricing Invite Friends SG" at bounding box center [784, 23] width 1568 height 46
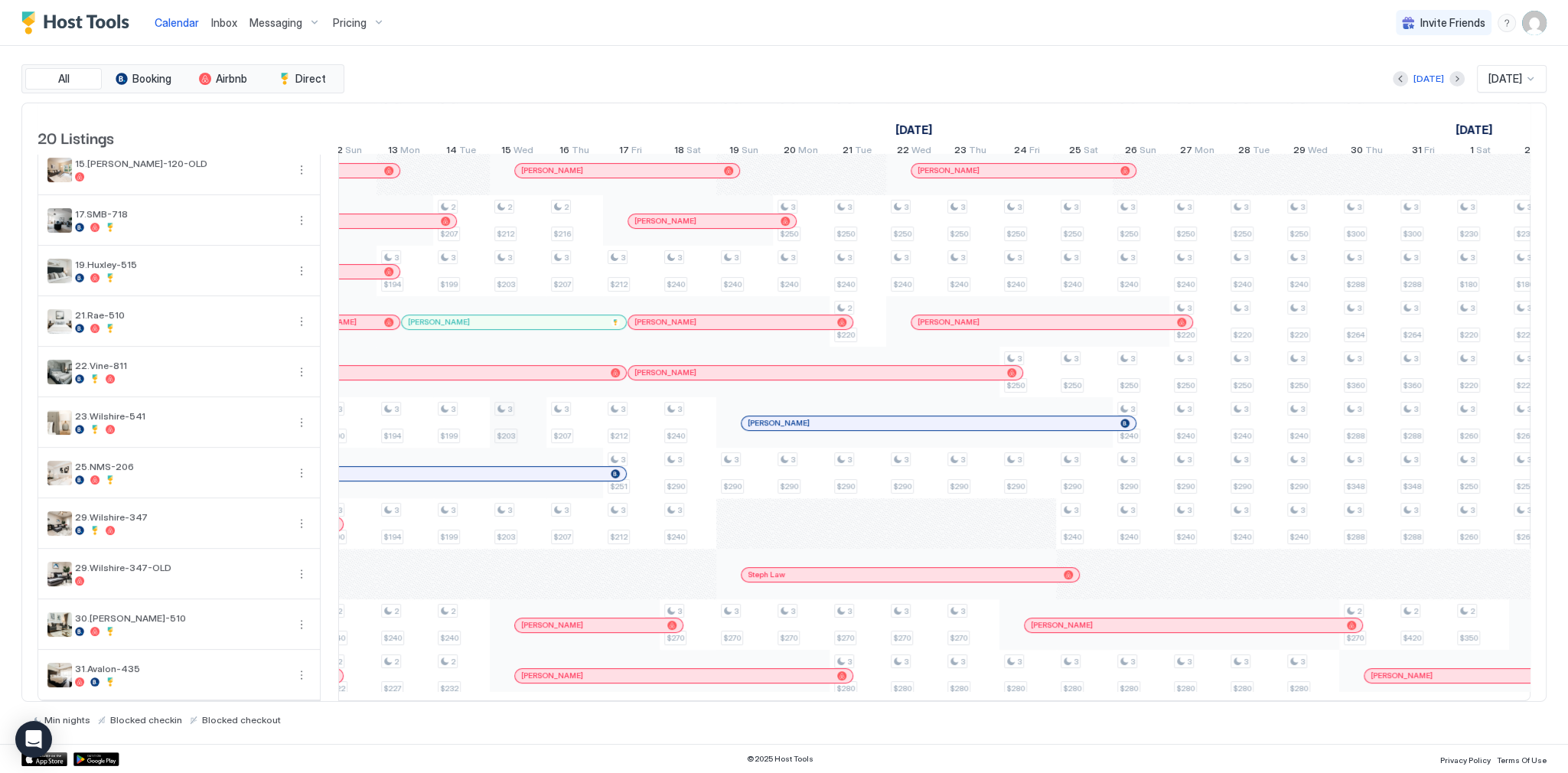
scroll to position [0, 1401]
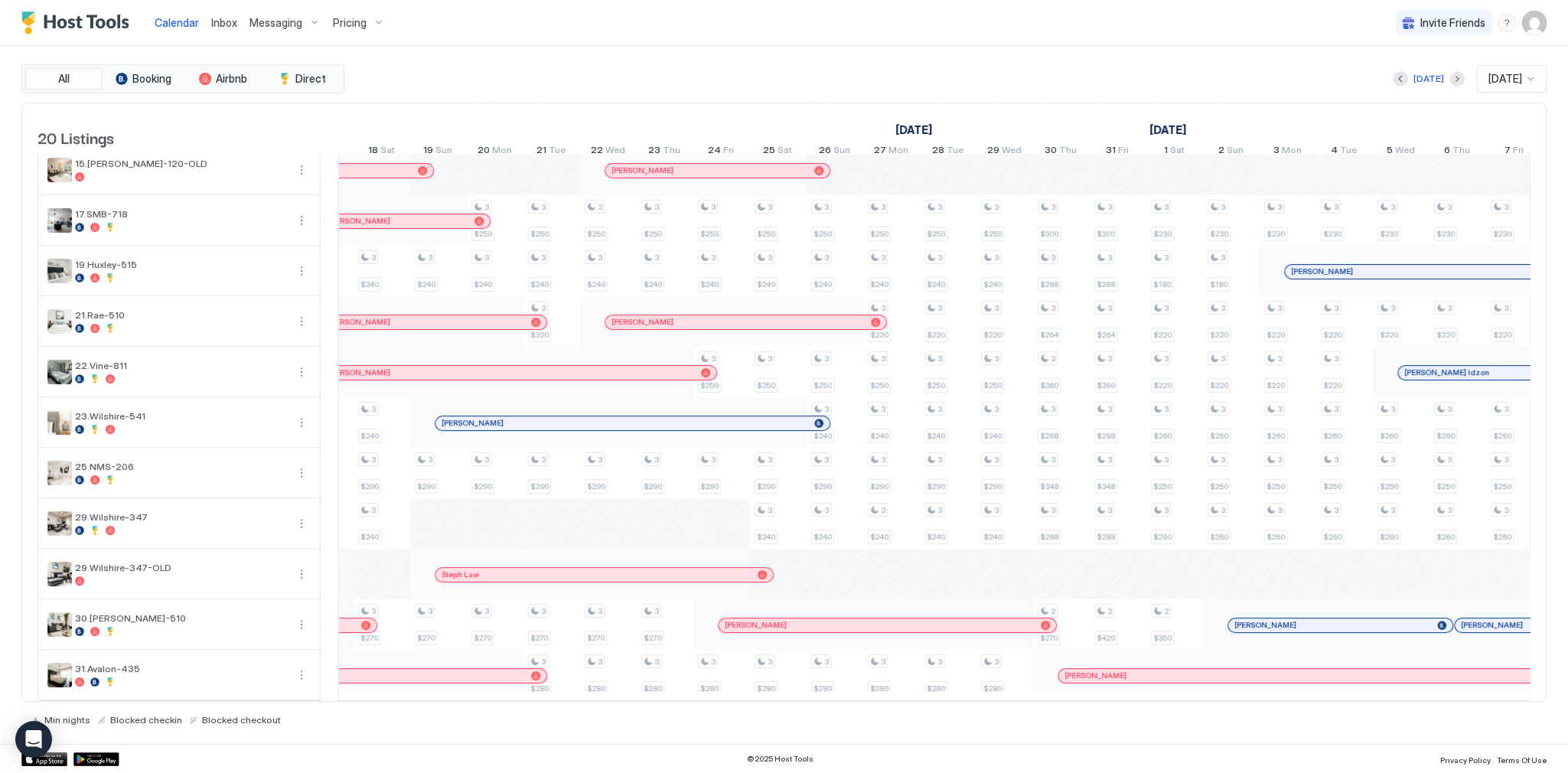
click at [1023, 29] on div "Calendar Inbox Messaging Pricing Invite Friends SG" at bounding box center [784, 23] width 1568 height 46
click at [625, 123] on div "[DATE]" at bounding box center [268, 130] width 1756 height 22
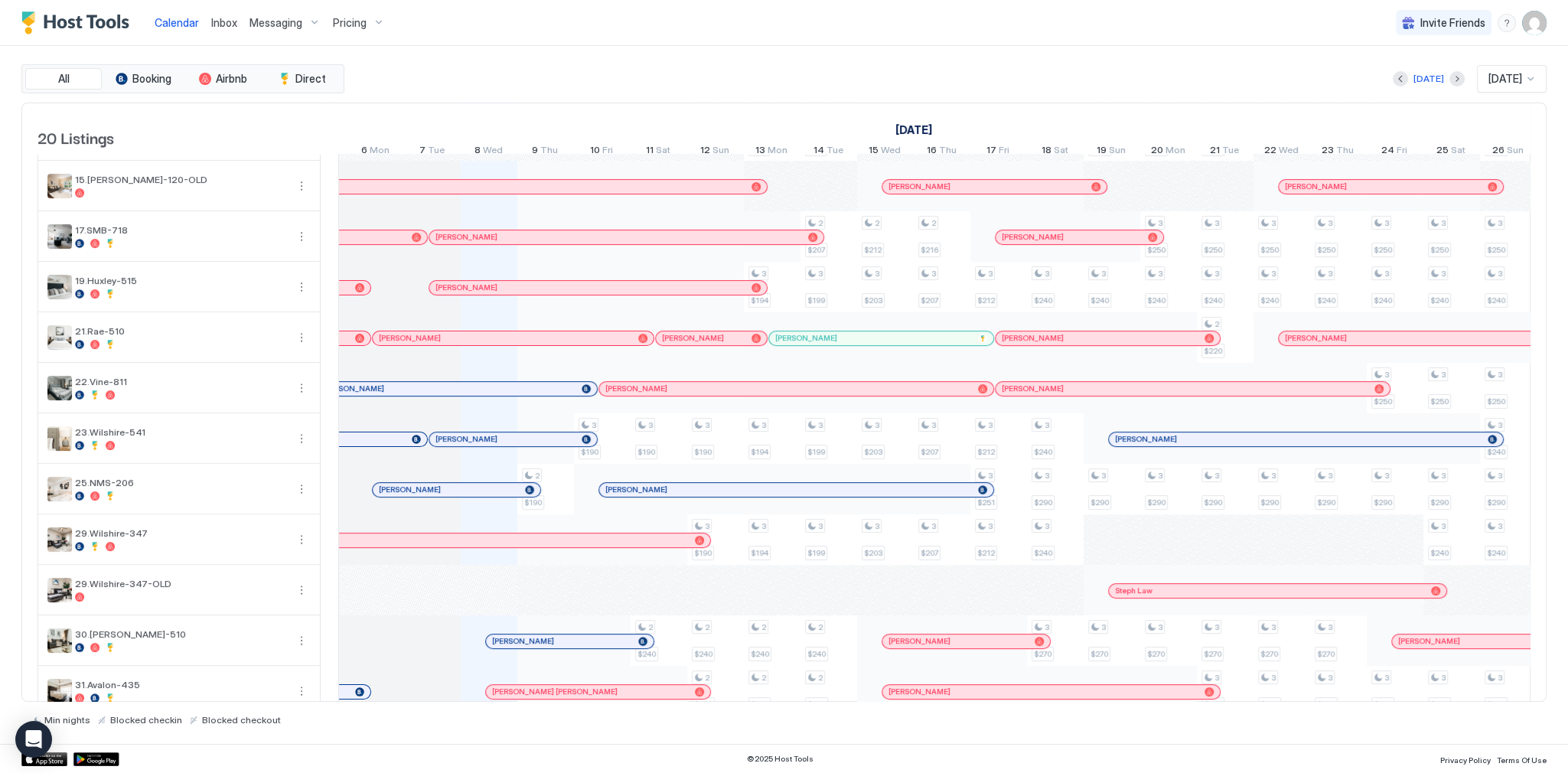
scroll to position [492, 0]
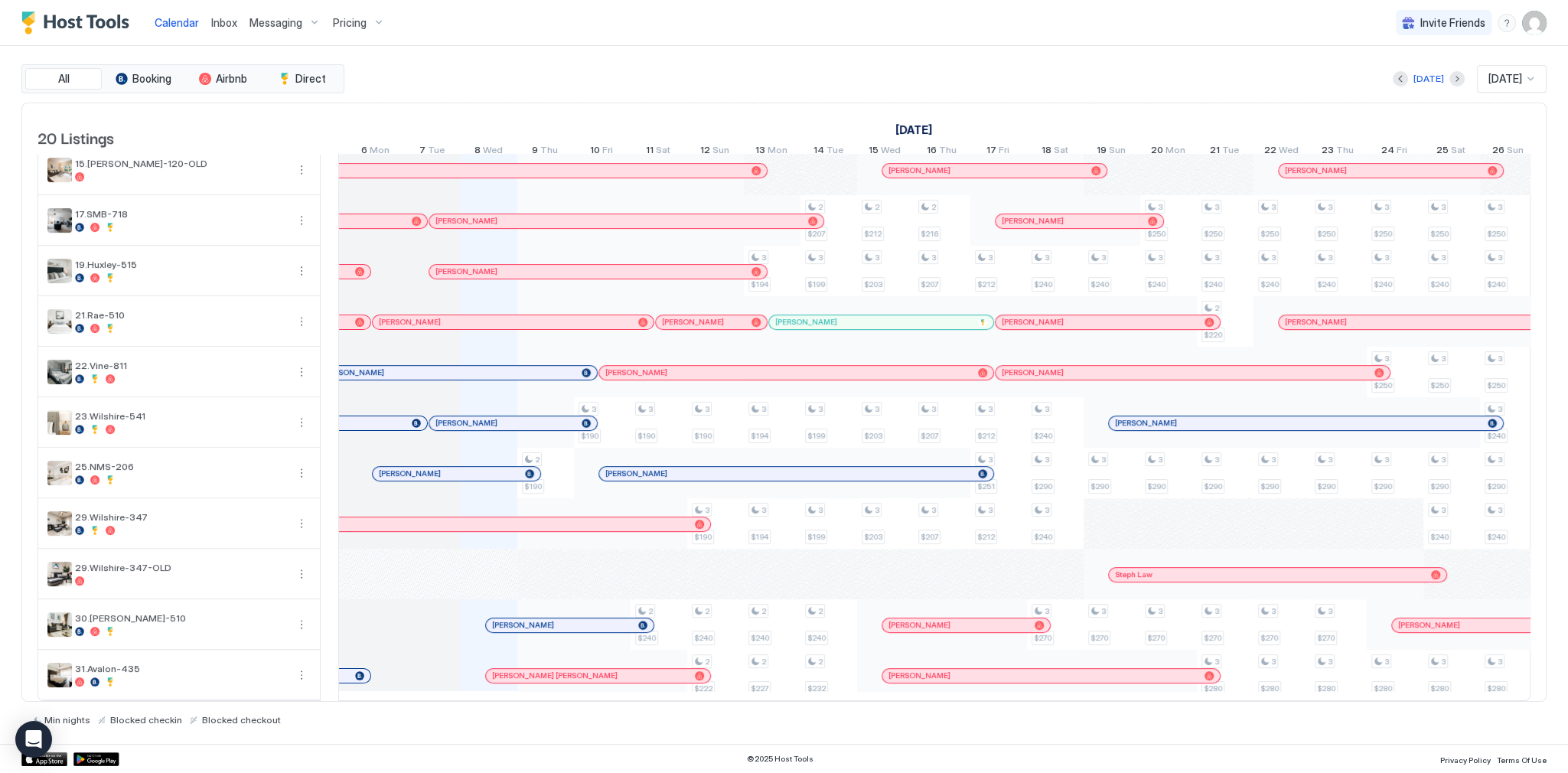
click at [799, 61] on div "All Booking Airbnb Direct Today Oct 2025 20 Listings September 2025 October 202…" at bounding box center [784, 395] width 1526 height 698
click at [756, 40] on div "Calendar Inbox Messaging Pricing Invite Friends SG" at bounding box center [784, 23] width 1568 height 46
click at [828, 88] on div "Today Oct 2025" at bounding box center [947, 78] width 1200 height 27
click at [827, 88] on div "Today Oct 2025" at bounding box center [947, 78] width 1200 height 27
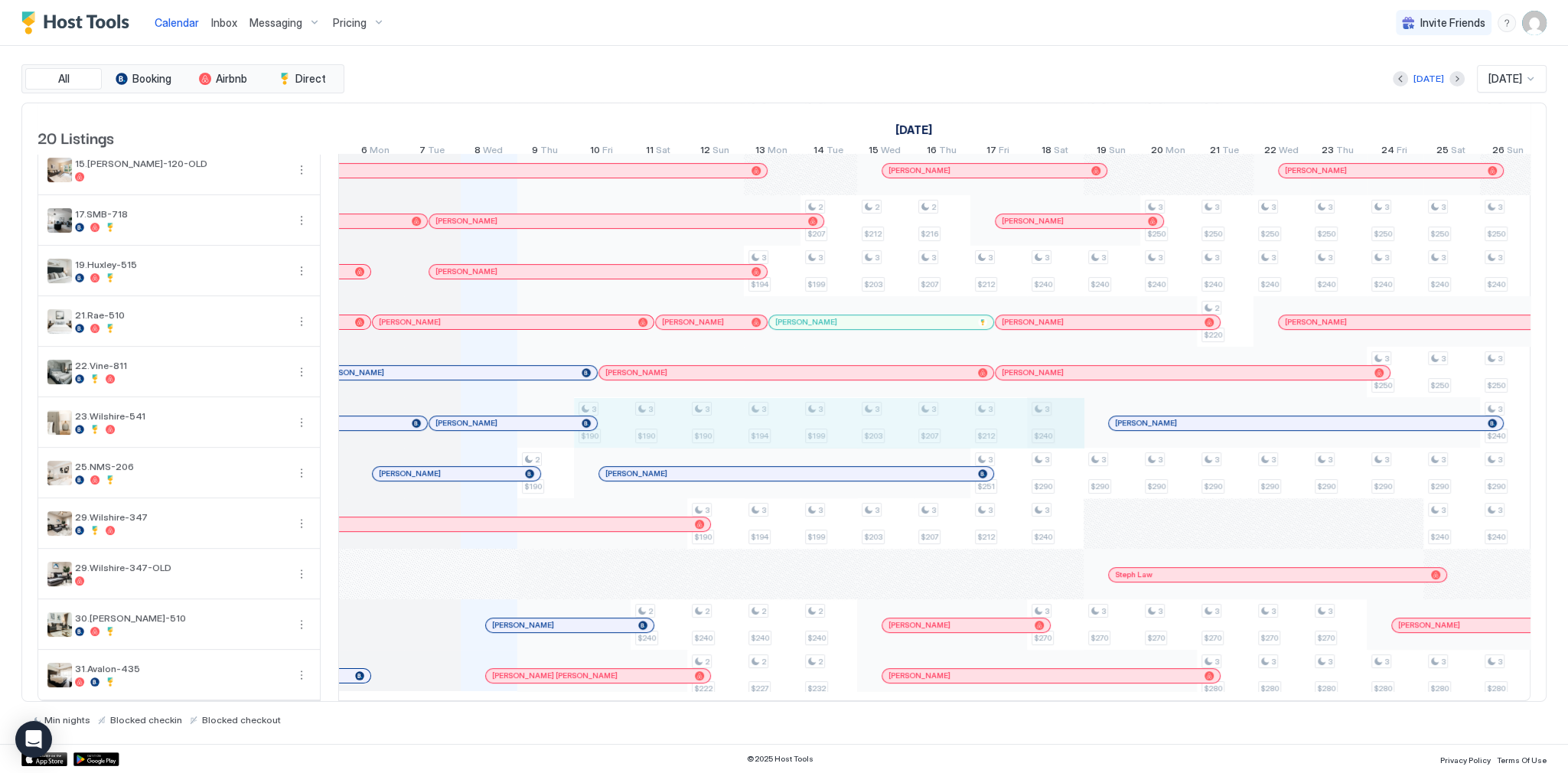
drag, startPoint x: 603, startPoint y: 405, endPoint x: 1034, endPoint y: 425, distance: 431.5
click at [1073, 426] on div "2 $190 3 $190 3 $186 3 $190 2 $240 2 $170 3 $190 3 $182 2 $198 3 $190 3 $190 2 …" at bounding box center [1339, 189] width 3455 height 1024
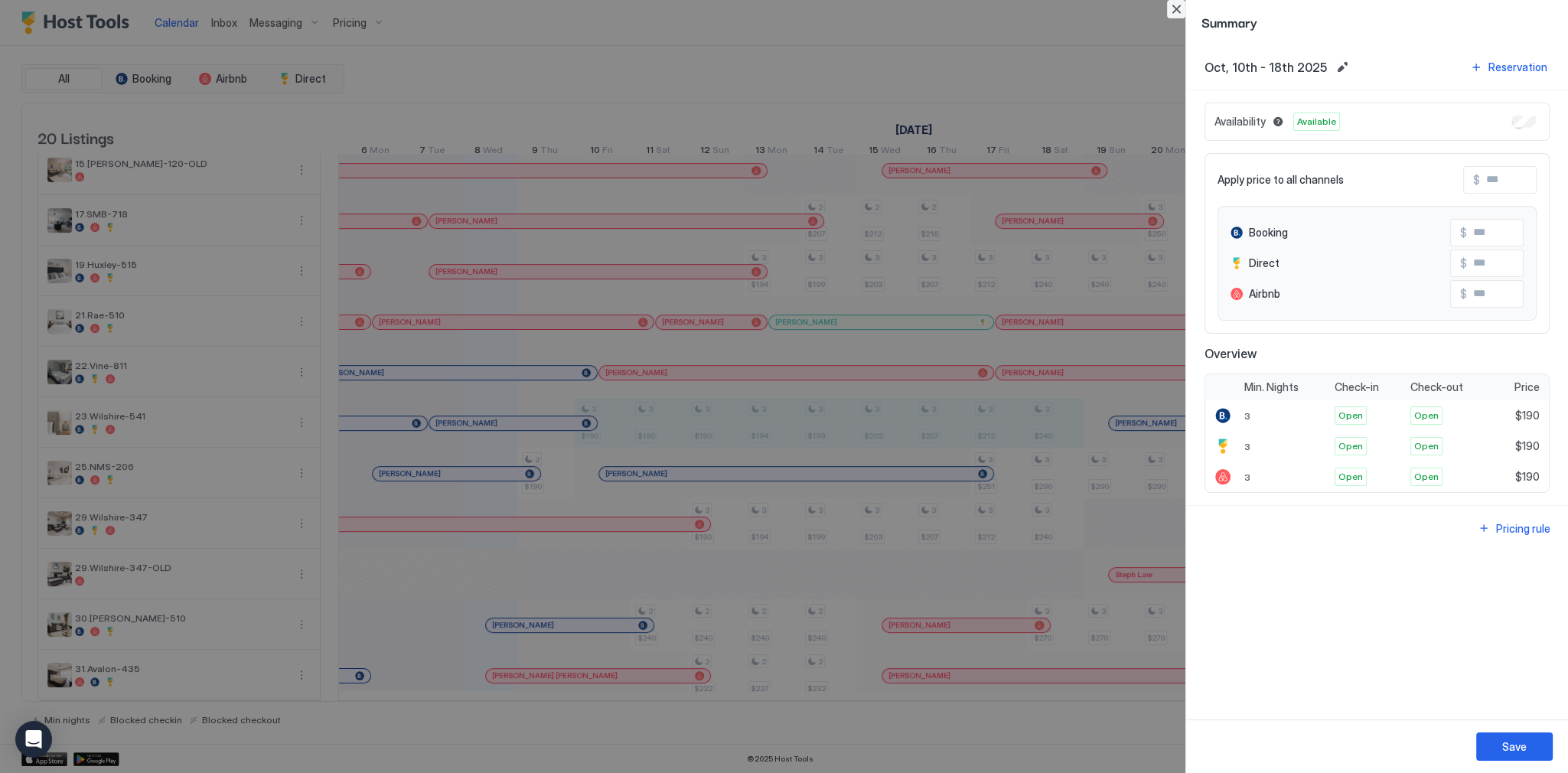
click at [1175, 15] on button "Close" at bounding box center [1176, 9] width 19 height 19
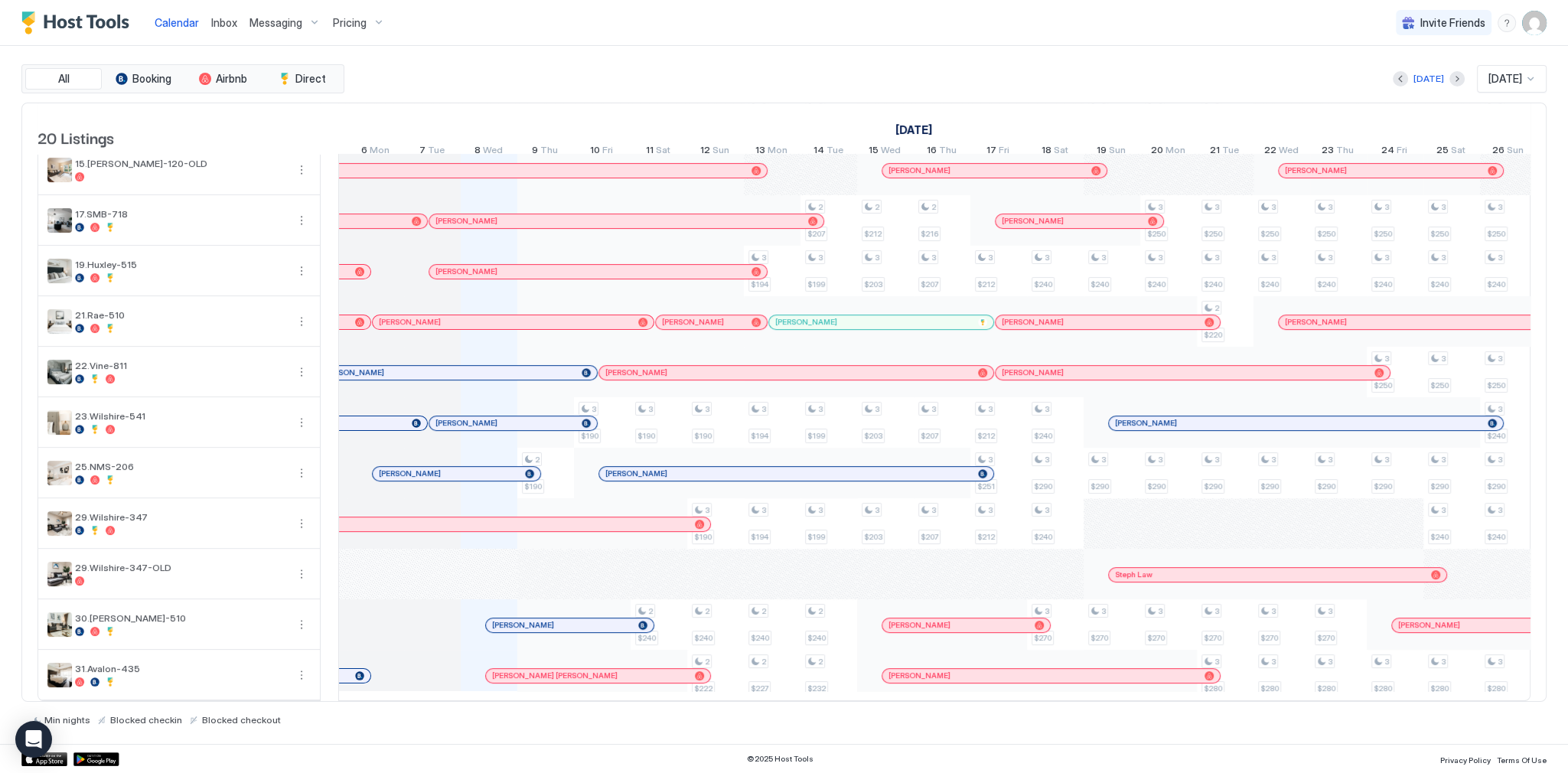
click at [1072, 75] on div "Today Oct 2025" at bounding box center [947, 78] width 1200 height 27
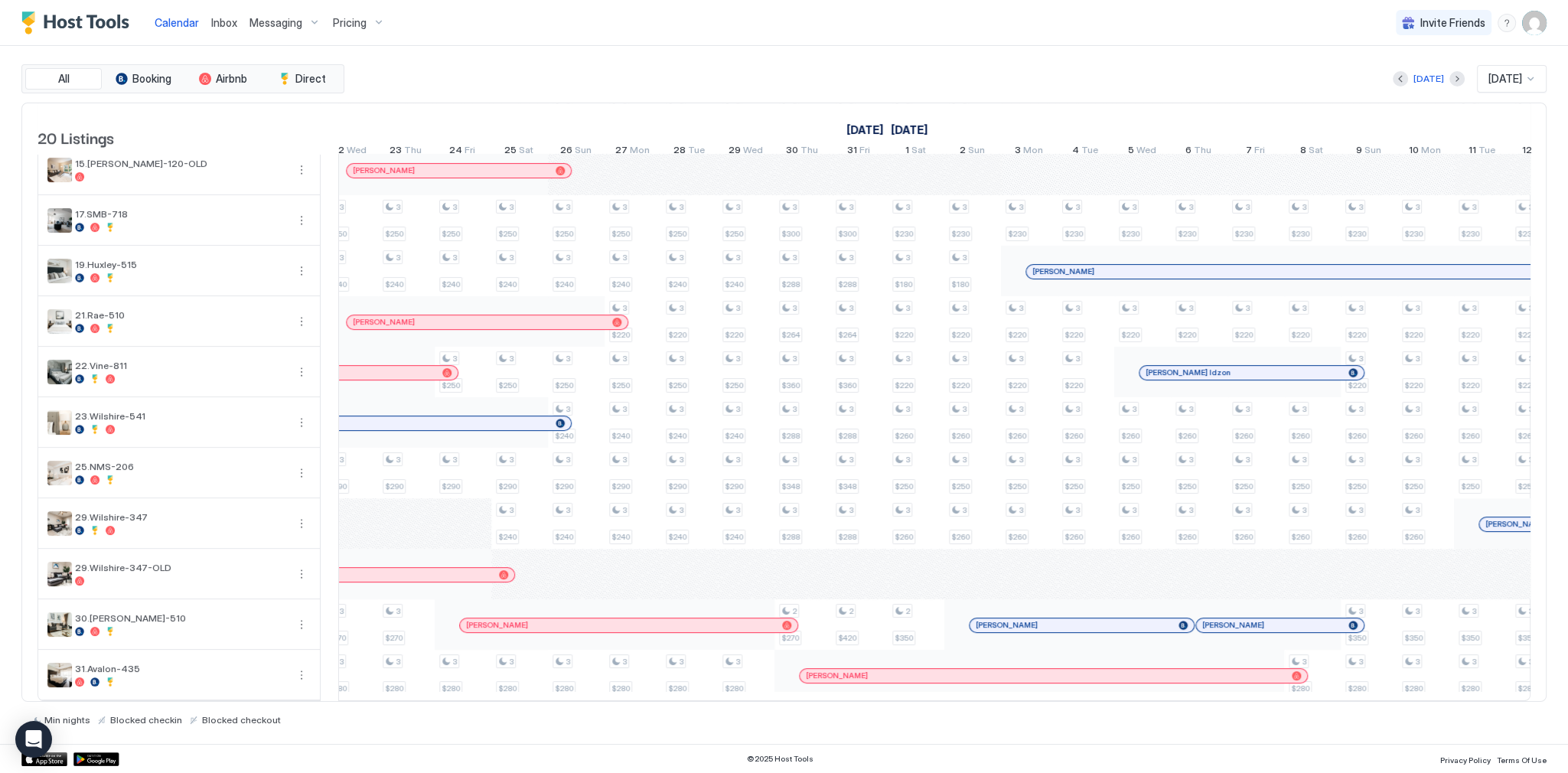
scroll to position [0, 0]
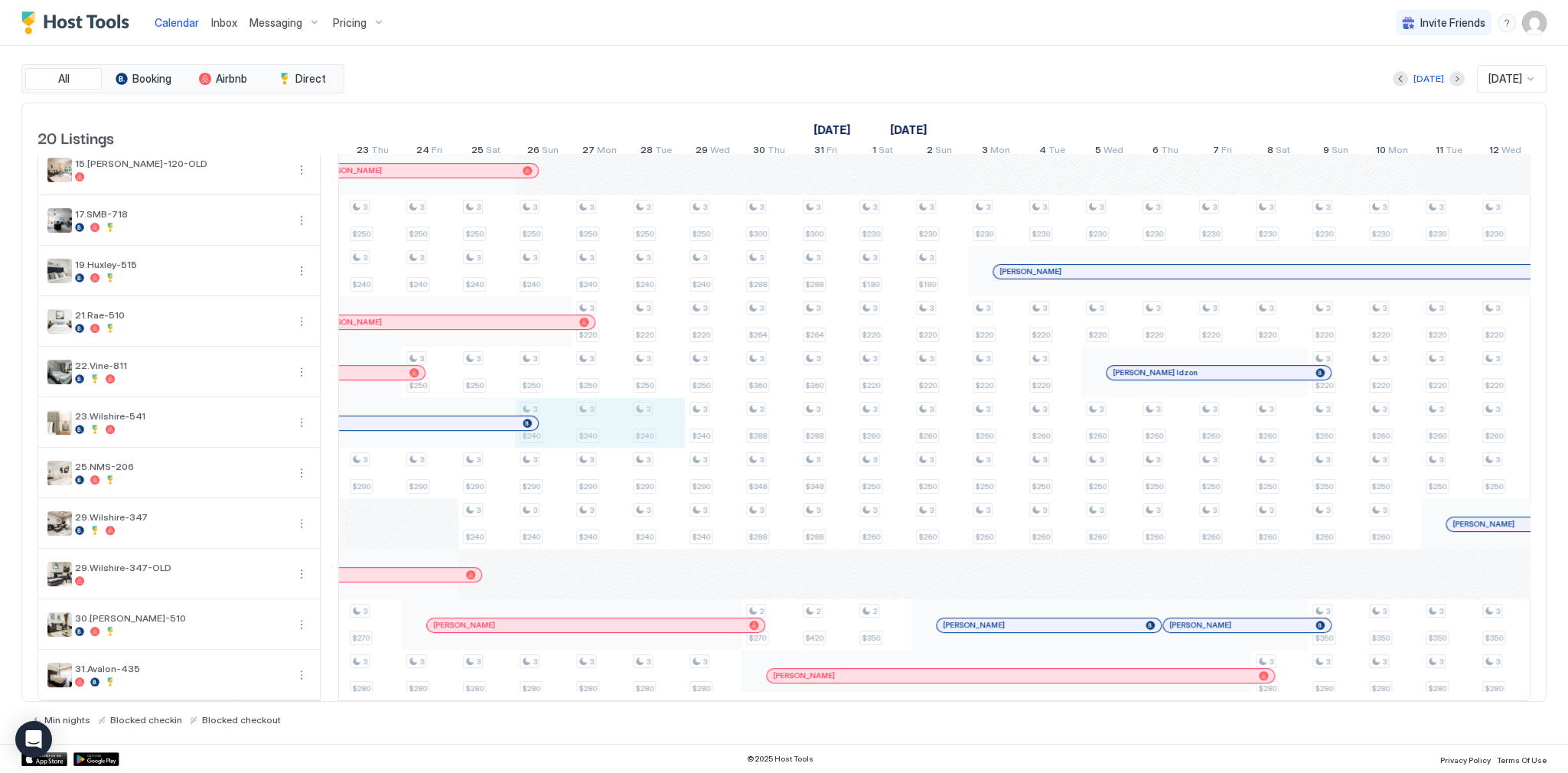
drag, startPoint x: 557, startPoint y: 416, endPoint x: 631, endPoint y: 413, distance: 74.1
click at [631, 413] on div "2 $190 3 $190 3 $186 3 $190 2 $240 2 $170 3 $190 3 $182 2 $198 3 $190 3 $190 2 …" at bounding box center [374, 189] width 3455 height 1024
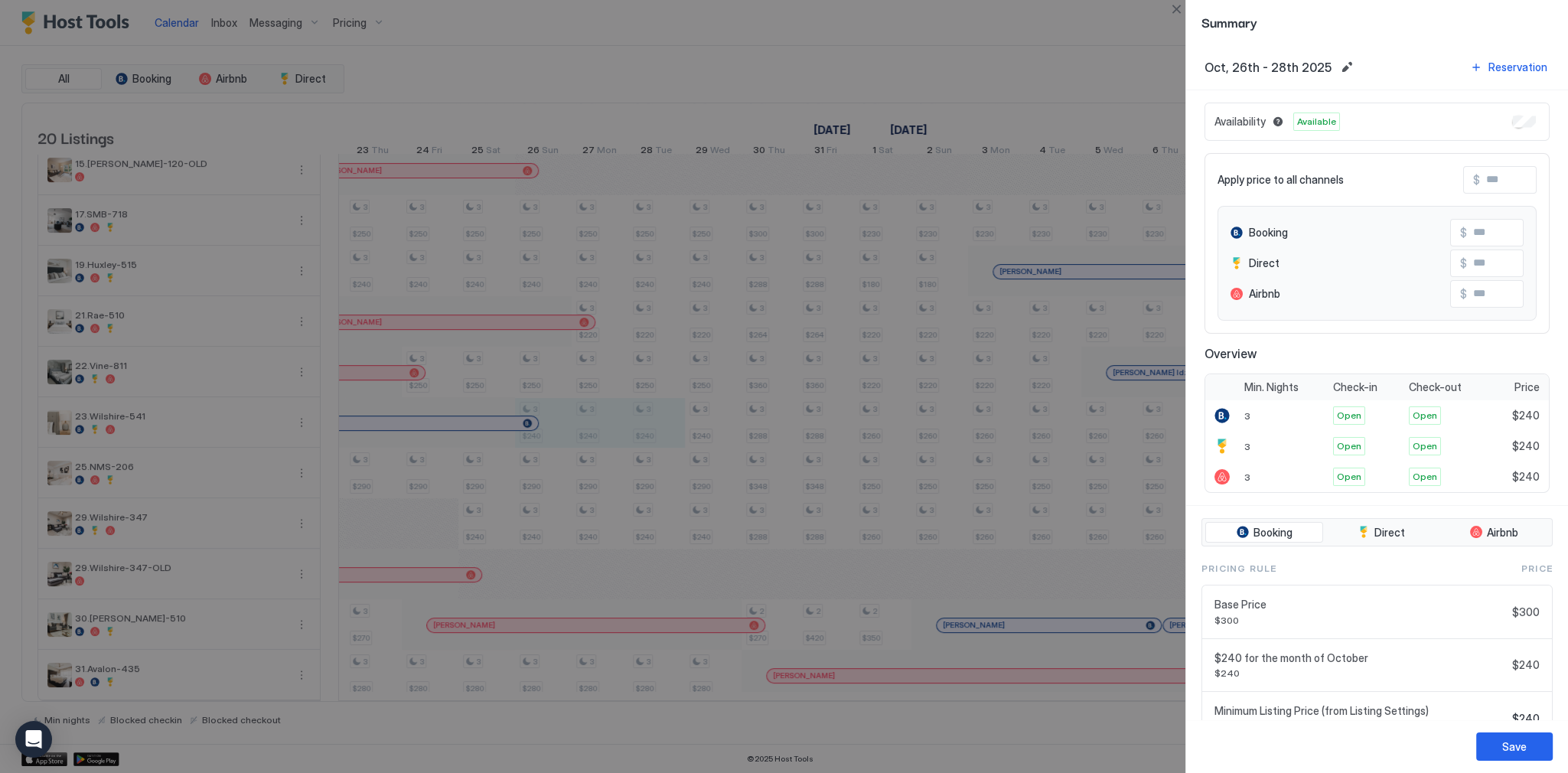
click at [1170, 4] on button "Close" at bounding box center [1176, 9] width 19 height 19
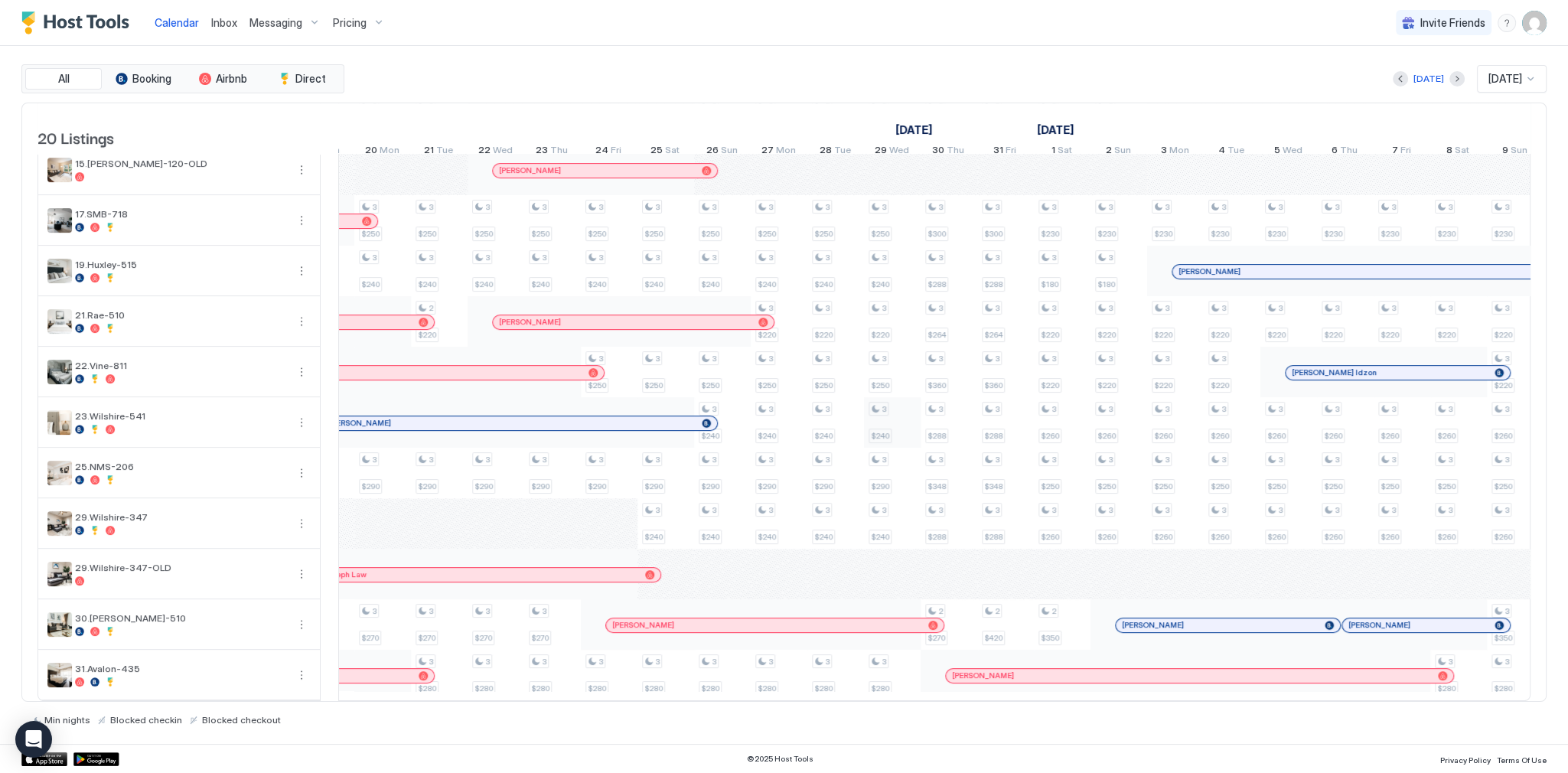
scroll to position [0, 1464]
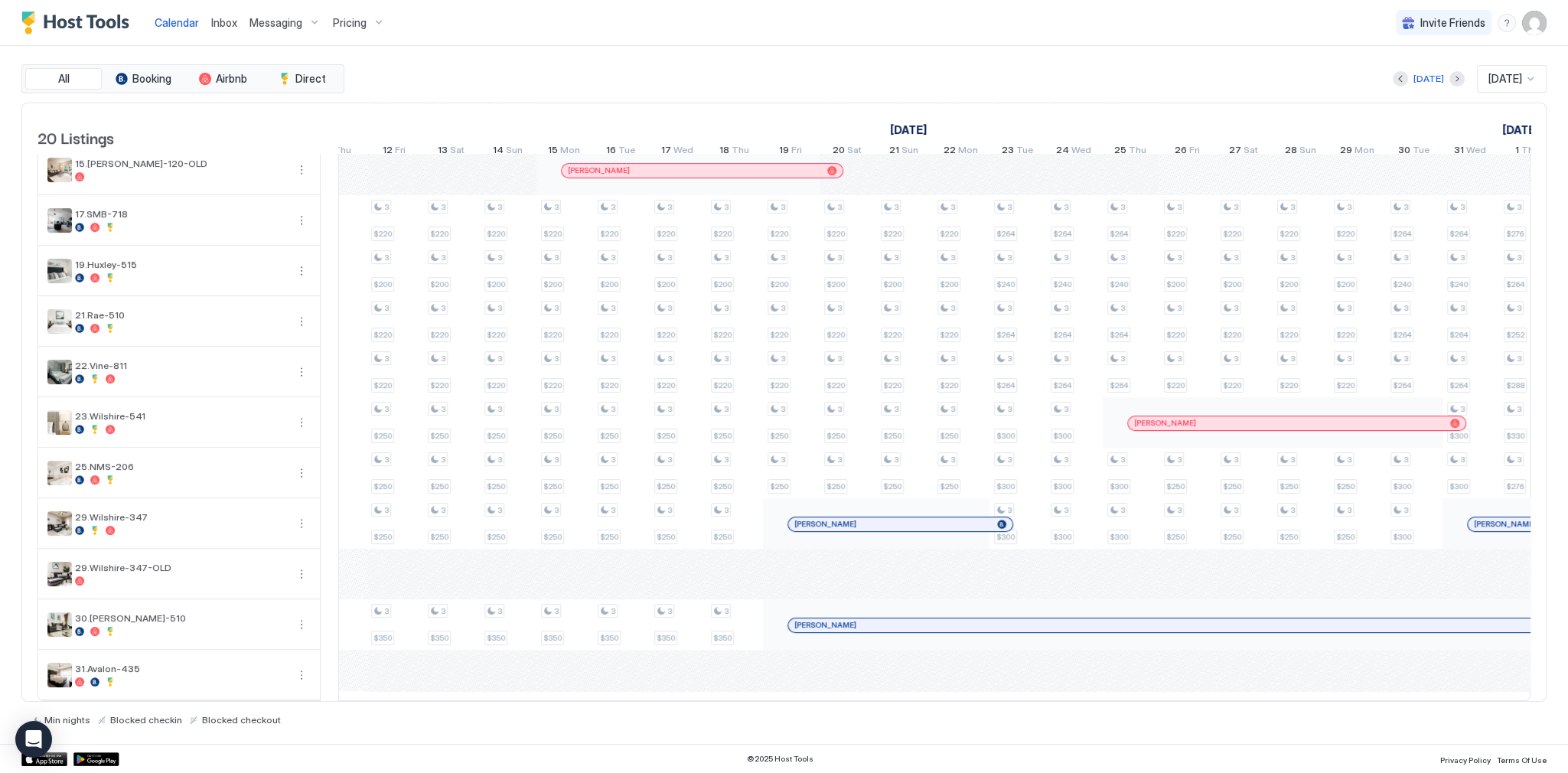
click at [1156, 89] on div "Today Dec 2025" at bounding box center [947, 78] width 1200 height 27
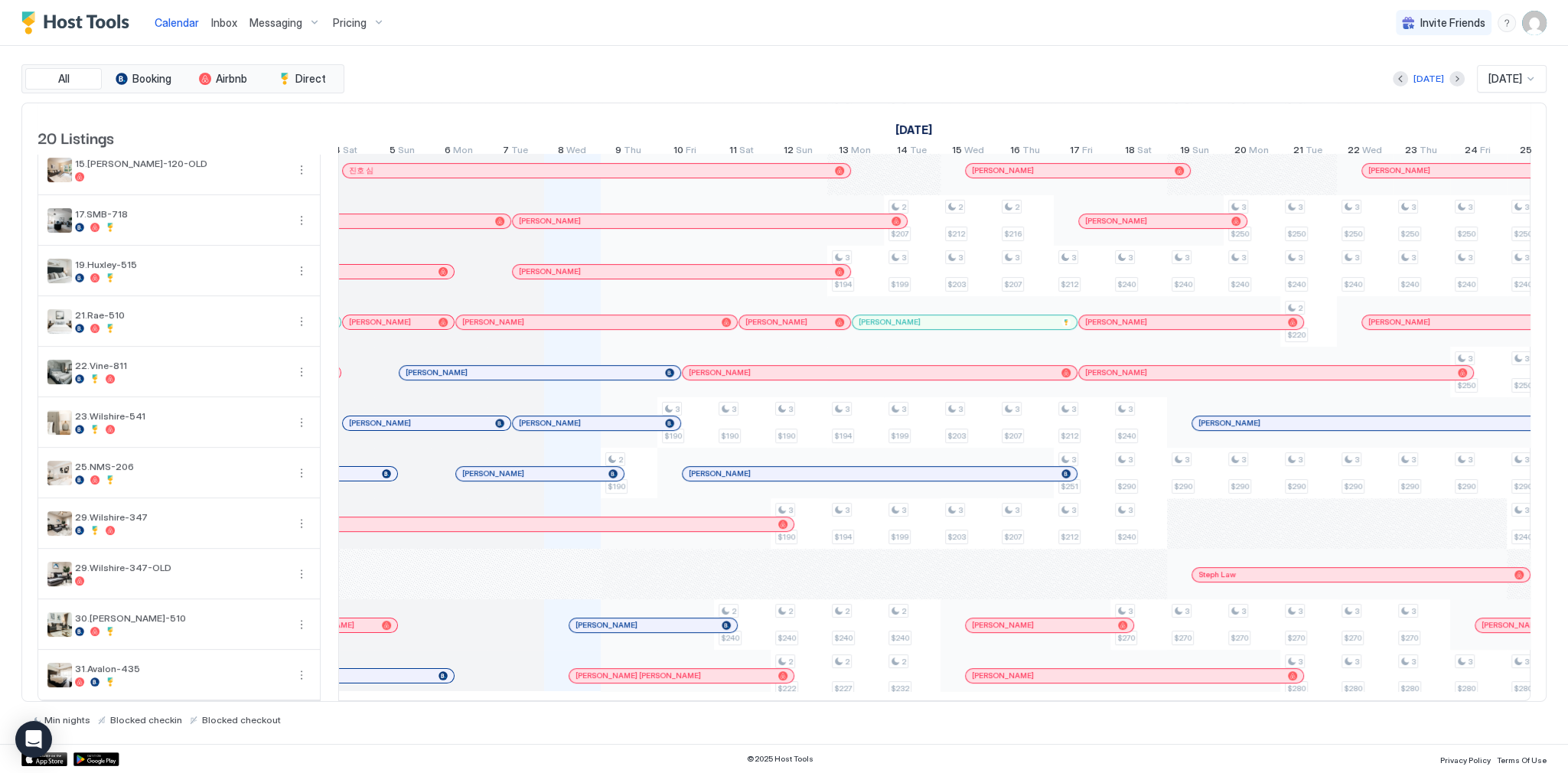
drag, startPoint x: 945, startPoint y: 93, endPoint x: 969, endPoint y: 337, distance: 245.2
click at [945, 93] on div "All Booking Airbnb Direct Today Oct 2025 20 Listings September 2025 October 202…" at bounding box center [784, 395] width 1526 height 661
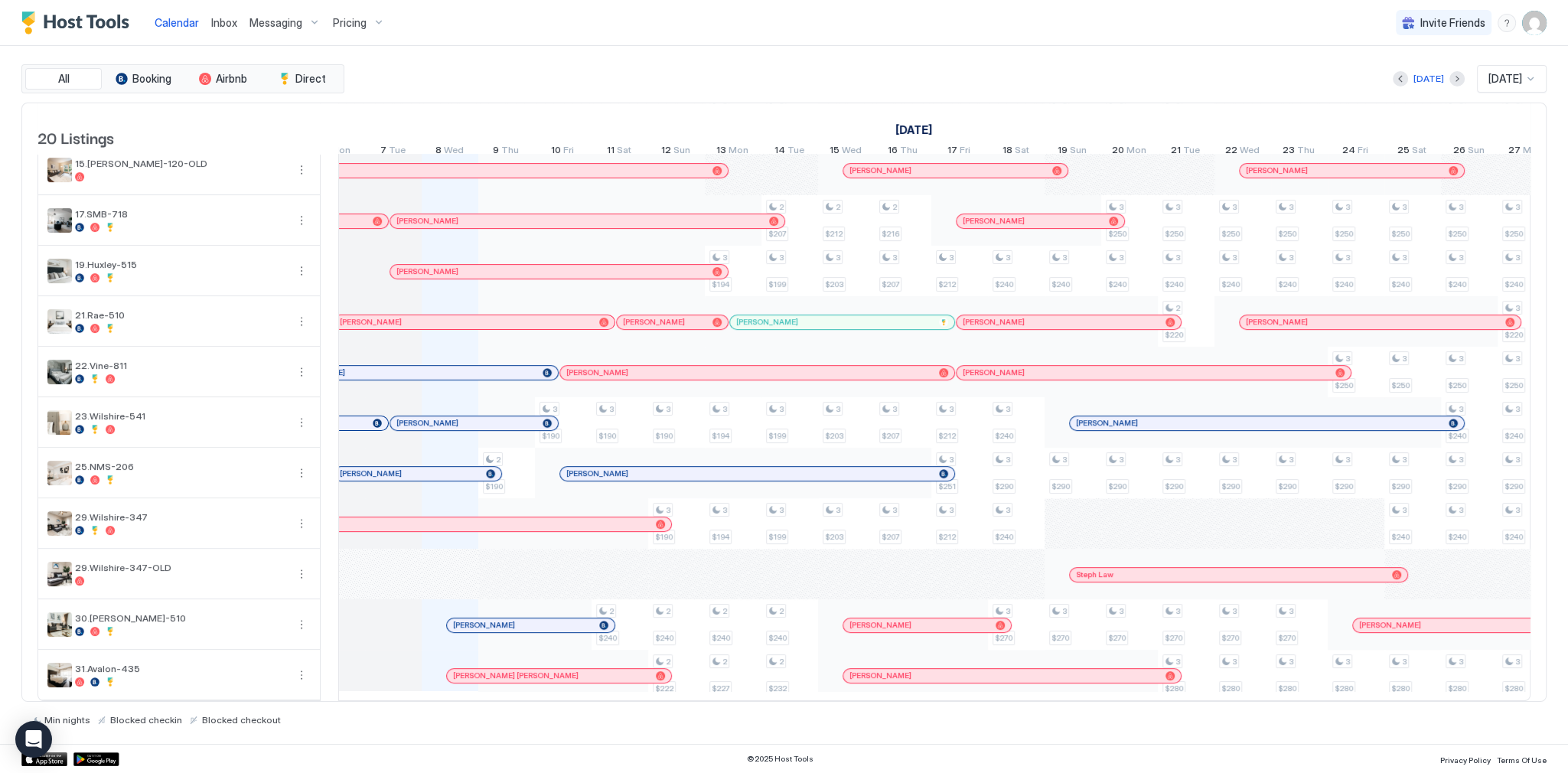
click at [609, 46] on div "All Booking Airbnb Direct Today Oct 2025 20 Listings September 2025 October 202…" at bounding box center [784, 395] width 1526 height 698
click at [1178, 71] on div "Today Oct 2025" at bounding box center [947, 78] width 1200 height 27
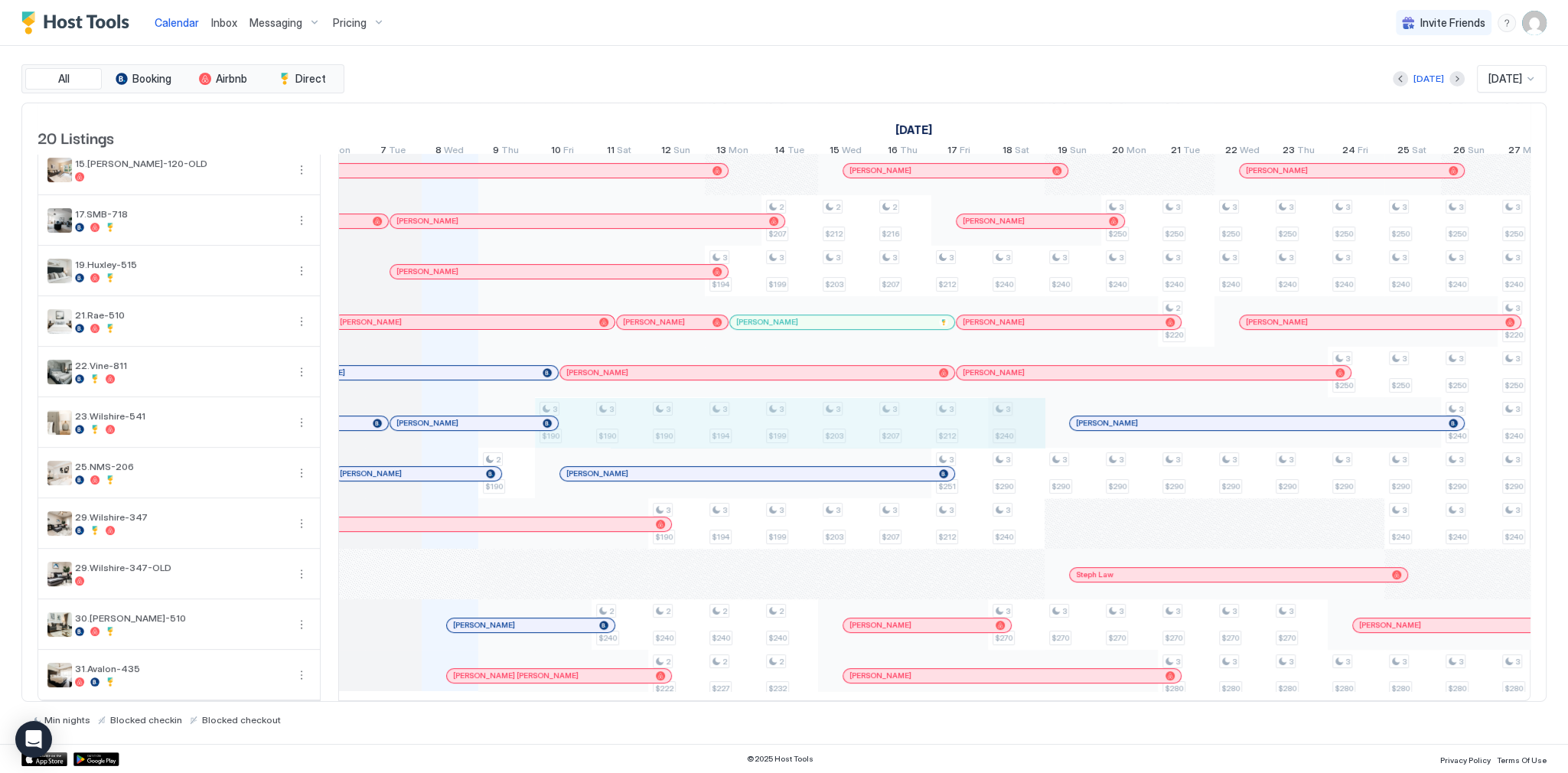
drag, startPoint x: 568, startPoint y: 417, endPoint x: 1038, endPoint y: 427, distance: 470.1
click at [1038, 427] on div "2 $190 3 $190 3 $186 3 $190 2 $240 2 $170 3 $190 3 $182 2 $198 3 $190 3 $190 2 …" at bounding box center [1300, 189] width 3455 height 1024
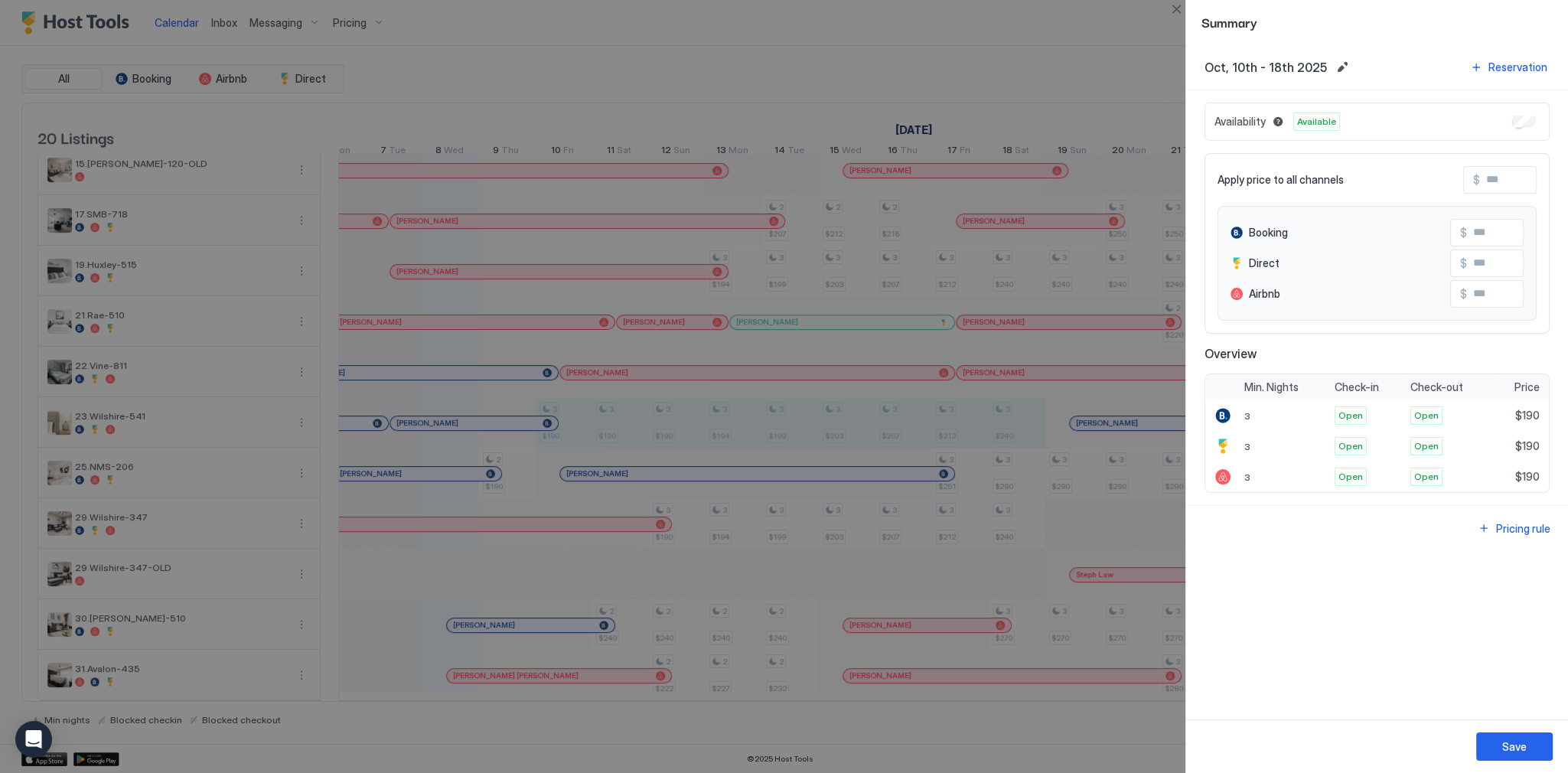
click at [987, 61] on div at bounding box center [784, 386] width 1568 height 773
click at [1173, 11] on button "Close" at bounding box center [1176, 9] width 19 height 19
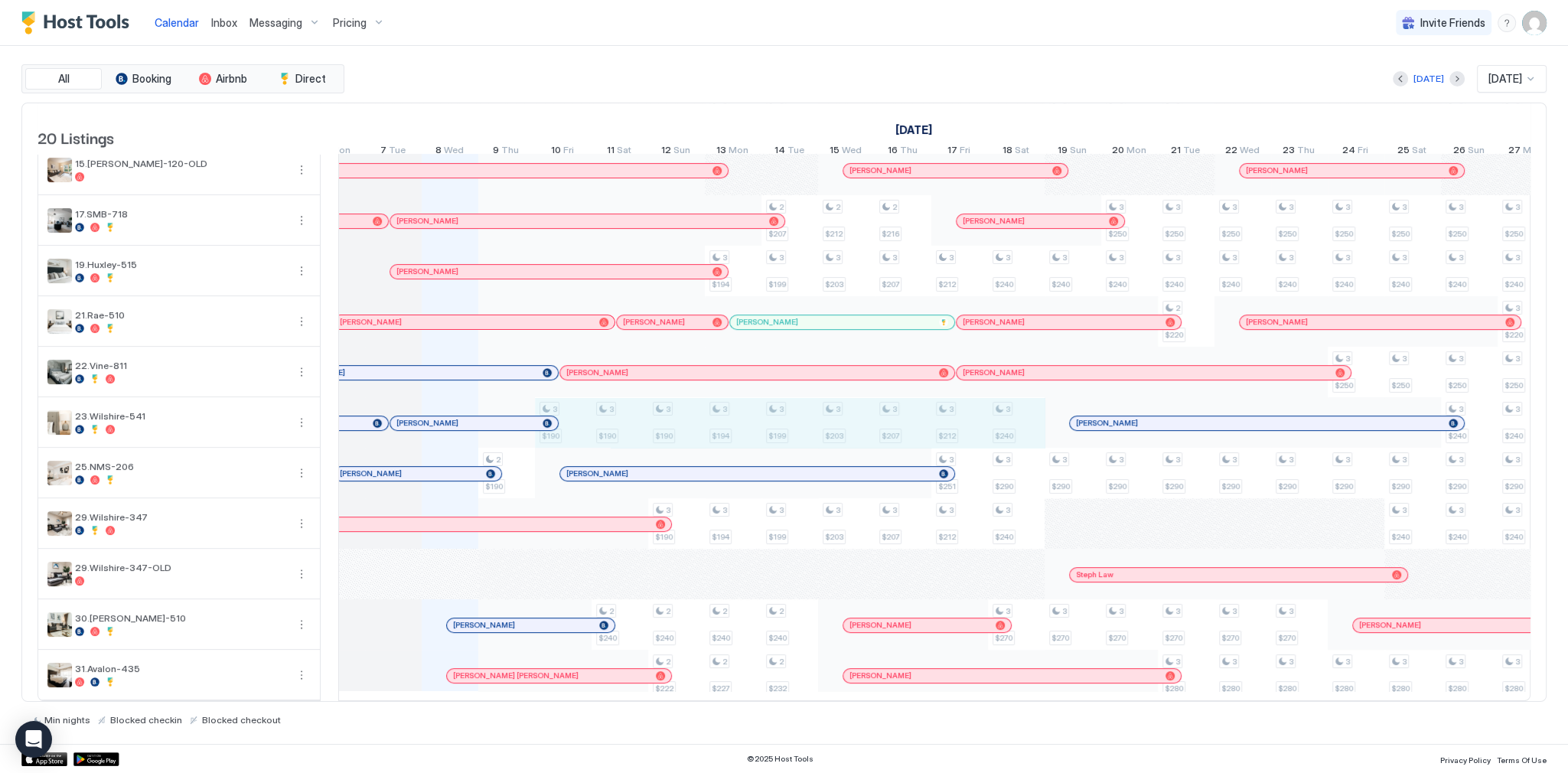
drag, startPoint x: 564, startPoint y: 427, endPoint x: 1037, endPoint y: 429, distance: 473.0
click at [1037, 429] on div "2 $190 3 $190 3 $186 3 $190 2 $240 2 $170 3 $190 3 $182 2 $198 3 $190 3 $190 2 …" at bounding box center [1300, 189] width 3455 height 1024
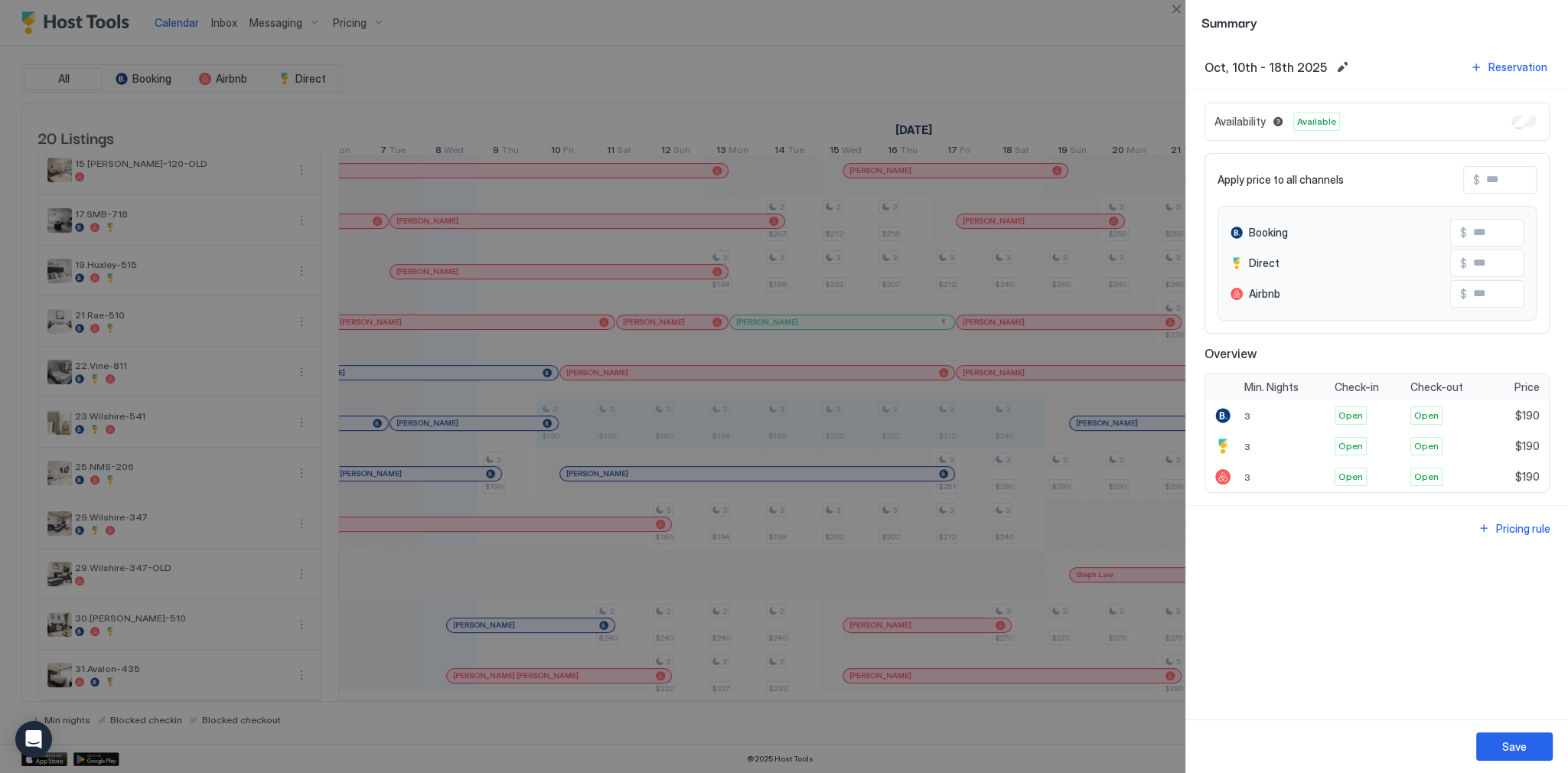
click at [1508, 123] on div "Availability Available" at bounding box center [1378, 121] width 346 height 38
click at [1504, 744] on div "Save" at bounding box center [1515, 747] width 25 height 16
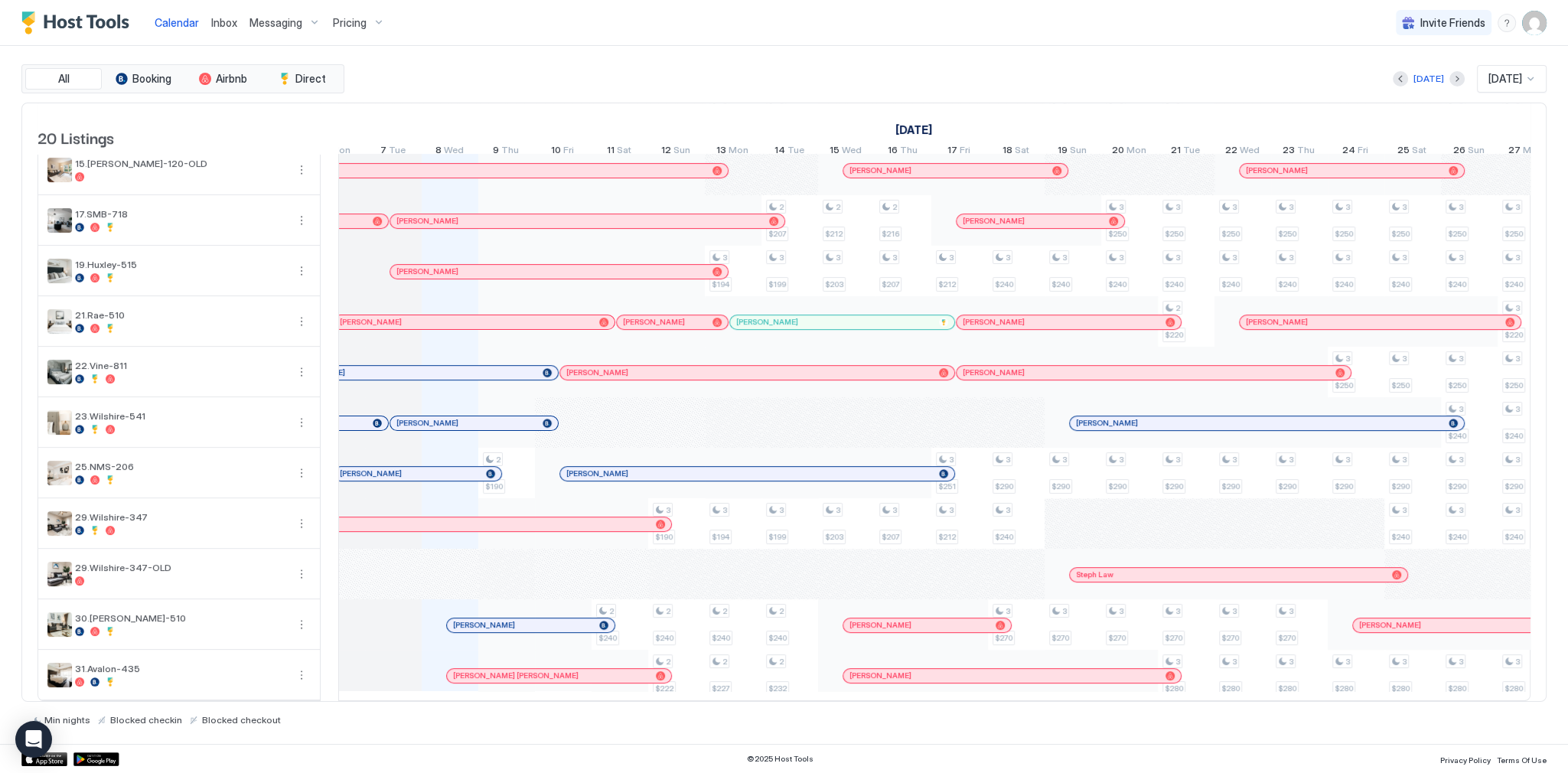
click at [874, 42] on div "Calendar Inbox Messaging Pricing Invite Friends SG" at bounding box center [784, 23] width 1568 height 46
